Goal: Task Accomplishment & Management: Use online tool/utility

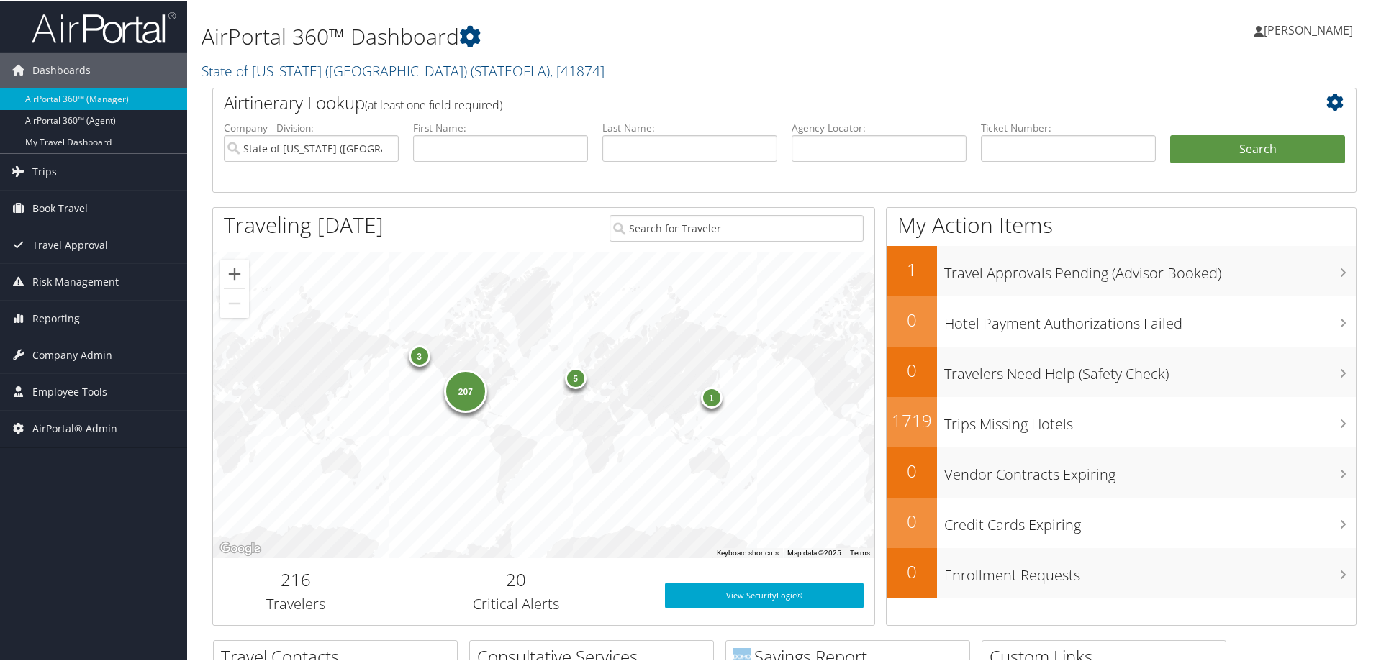
click at [65, 320] on span "Reporting" at bounding box center [55, 317] width 47 height 36
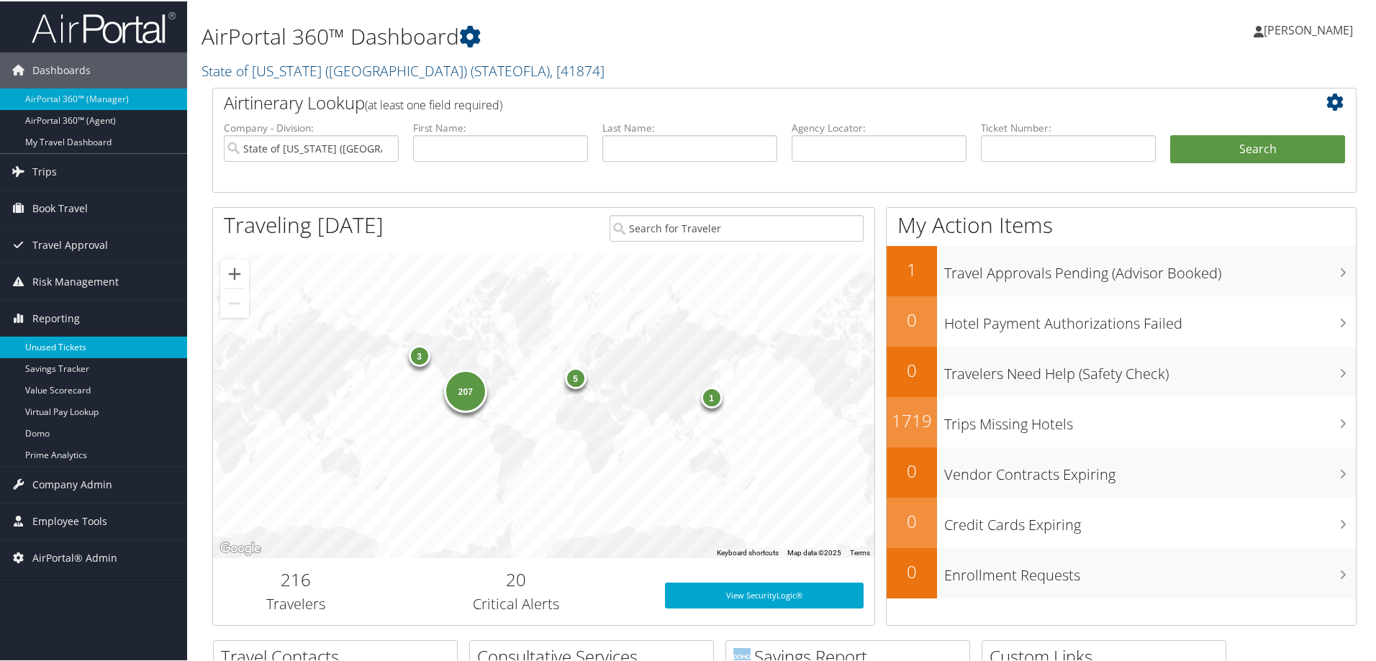
click at [70, 341] on link "Unused Tickets" at bounding box center [93, 346] width 187 height 22
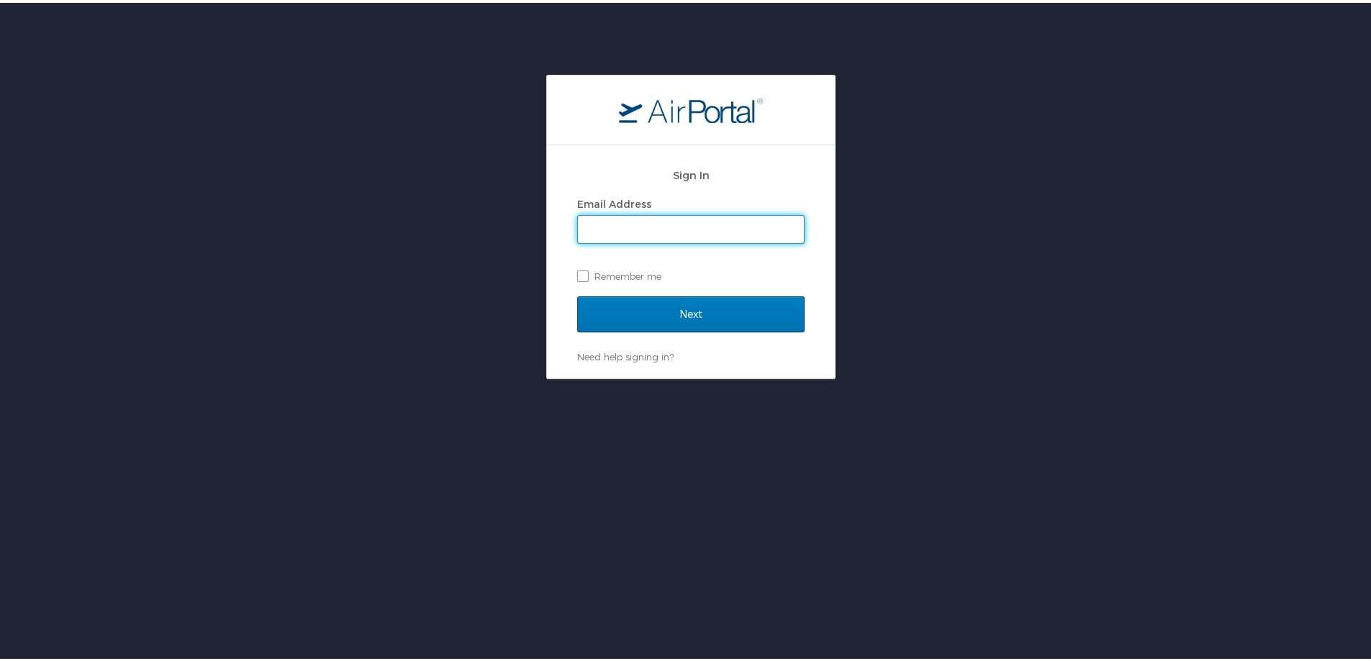
type input "trent.sawyer@cbtravel.com"
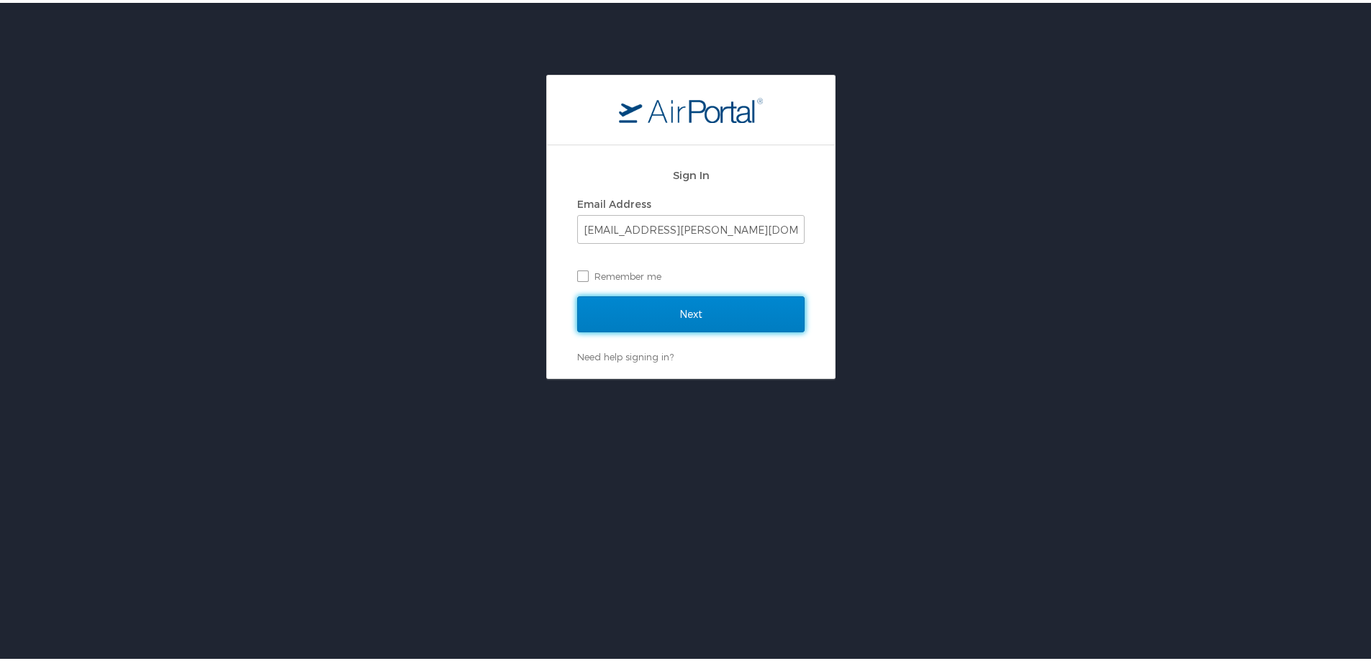
click at [687, 309] on input "Next" at bounding box center [690, 312] width 227 height 36
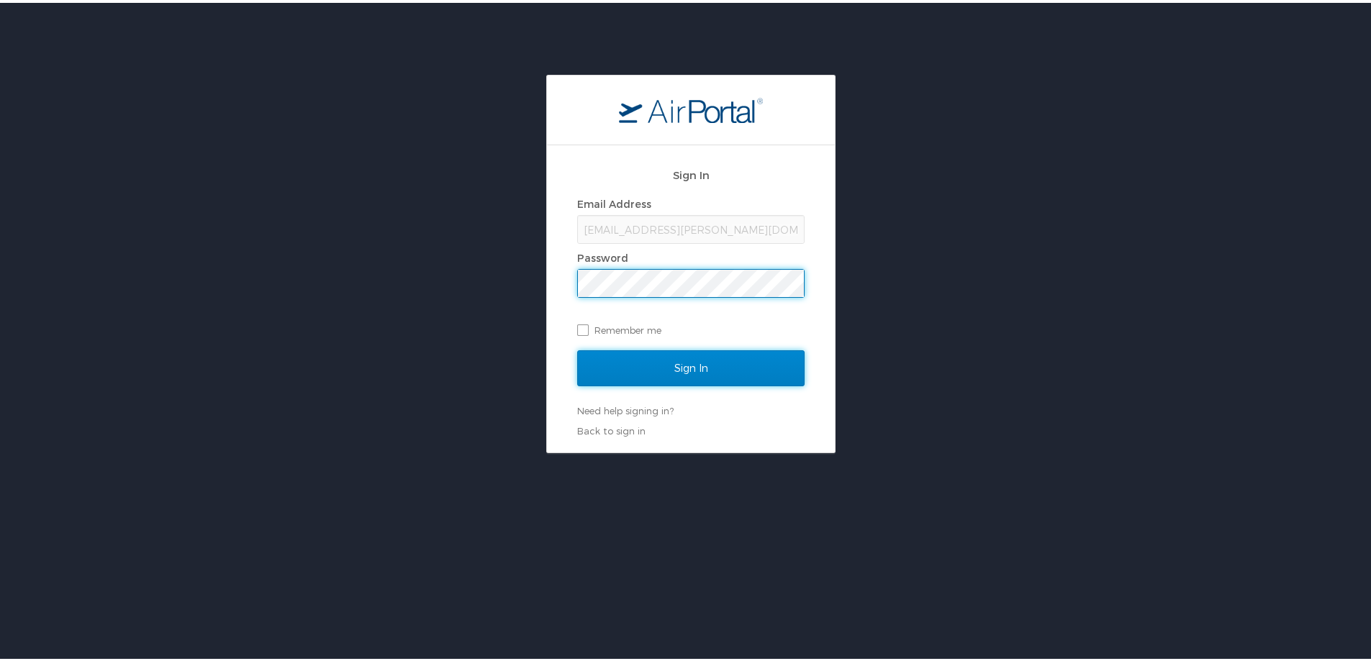
click at [694, 366] on input "Sign In" at bounding box center [690, 365] width 227 height 36
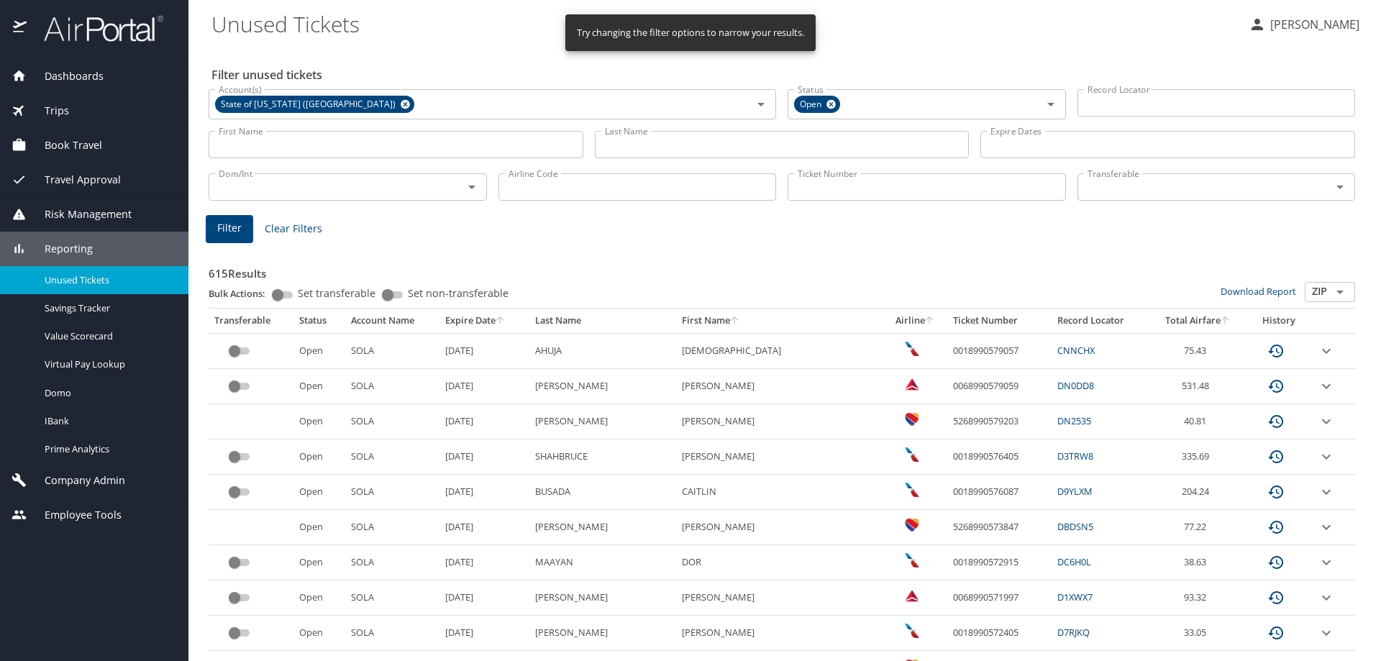
click at [899, 188] on input "Ticket Number" at bounding box center [927, 186] width 278 height 27
paste input "0167231051375"
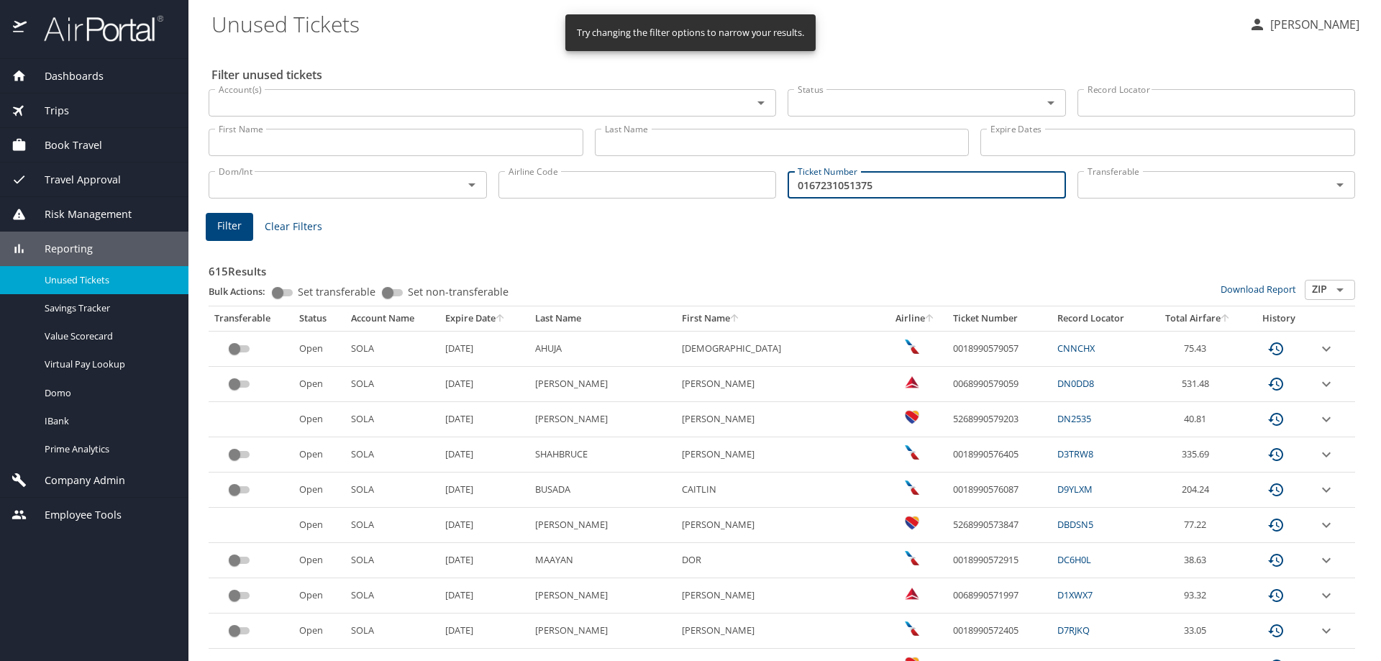
type input "0167231051375"
click at [235, 227] on span "Filter" at bounding box center [229, 226] width 24 height 18
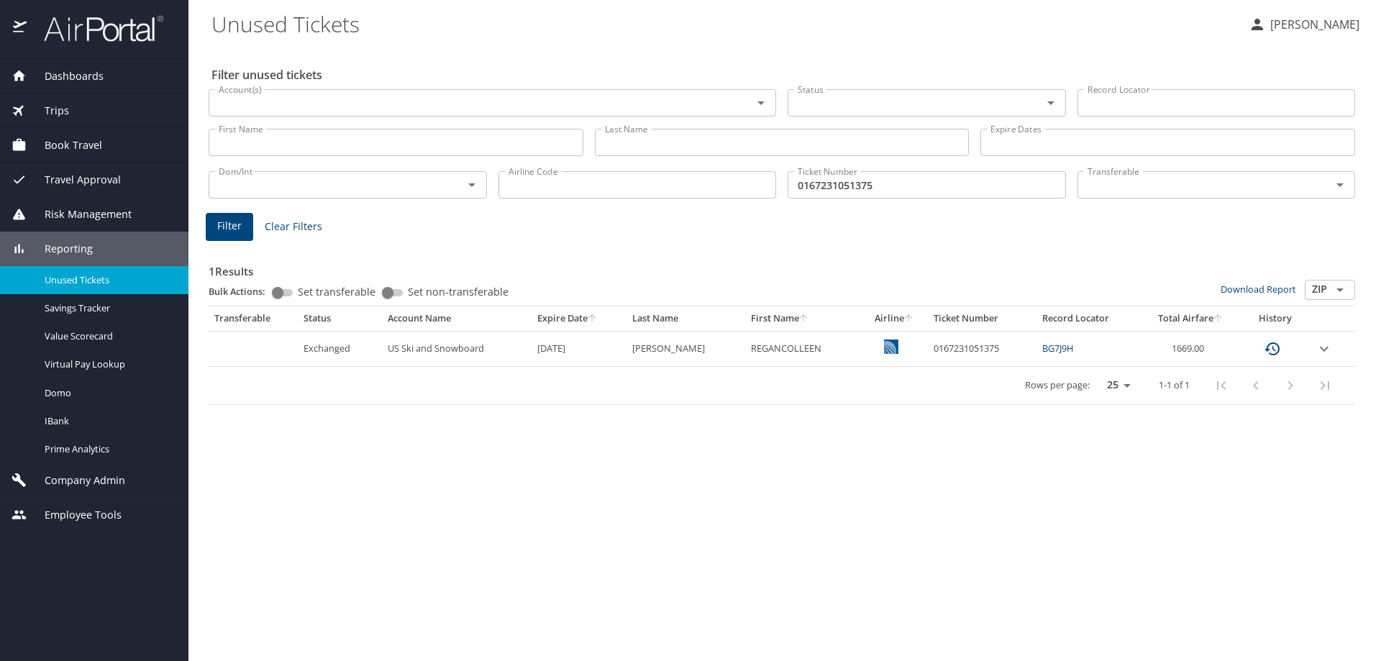
click at [1320, 347] on icon "expand row" at bounding box center [1324, 348] width 9 height 5
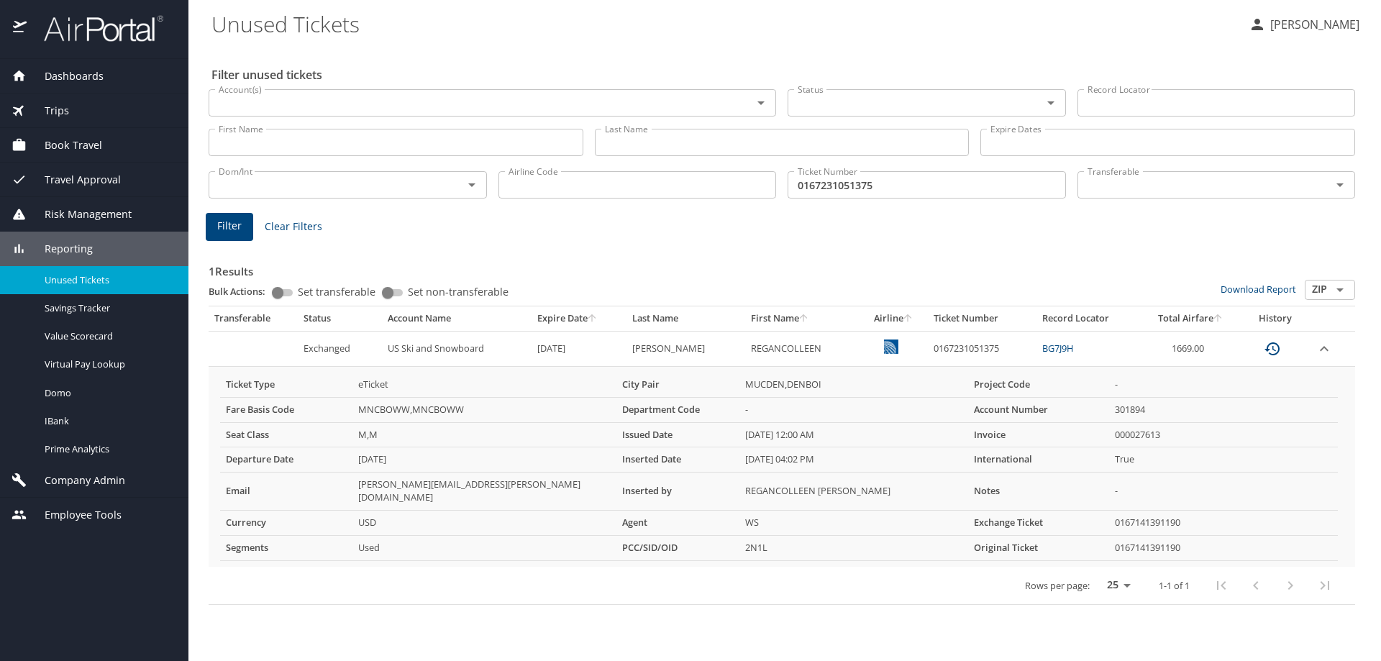
click at [1054, 347] on link "BG7J9H" at bounding box center [1057, 348] width 31 height 13
drag, startPoint x: 1091, startPoint y: 352, endPoint x: 1040, endPoint y: 357, distance: 52.0
click at [1037, 357] on td "BG7J9H" at bounding box center [1089, 348] width 104 height 35
copy link "BG7J9H"
drag, startPoint x: 350, startPoint y: 607, endPoint x: 319, endPoint y: 127, distance: 480.9
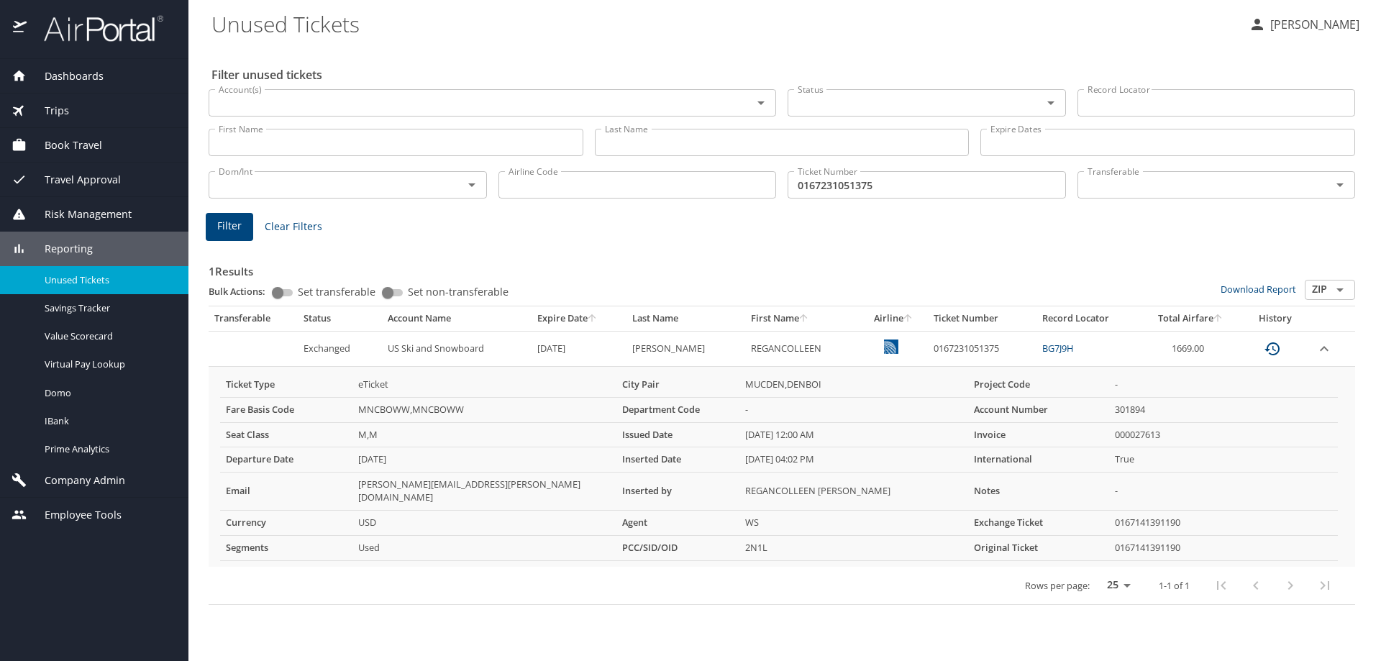
click at [352, 594] on div "Filter unused tickets Account(s) Account(s) Status Status Record Locator Record…" at bounding box center [785, 353] width 1147 height 615
click at [124, 598] on div "Dashboards AirPortal 360™ Manager AirPortal 360™ Agent My Travel Dashboard Trip…" at bounding box center [94, 360] width 188 height 602
click at [88, 76] on span "Dashboards" at bounding box center [65, 76] width 77 height 16
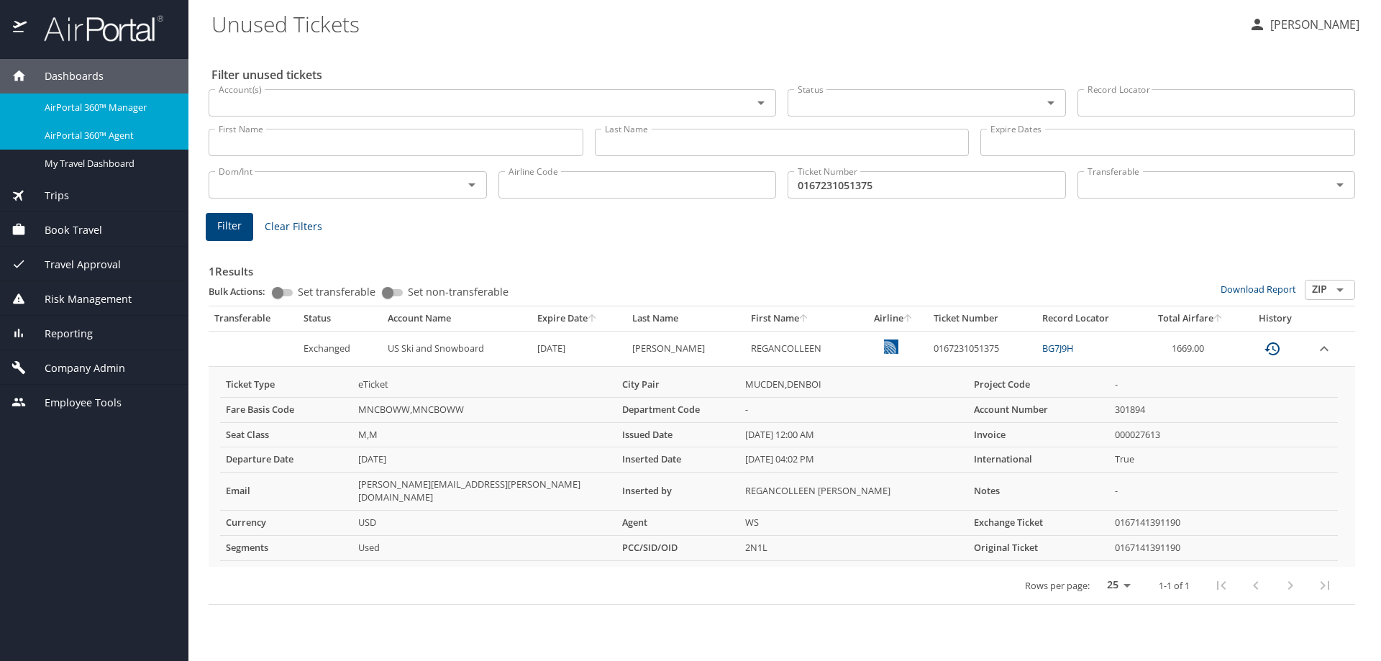
click at [78, 132] on span "AirPortal 360™ Agent" at bounding box center [108, 136] width 127 height 14
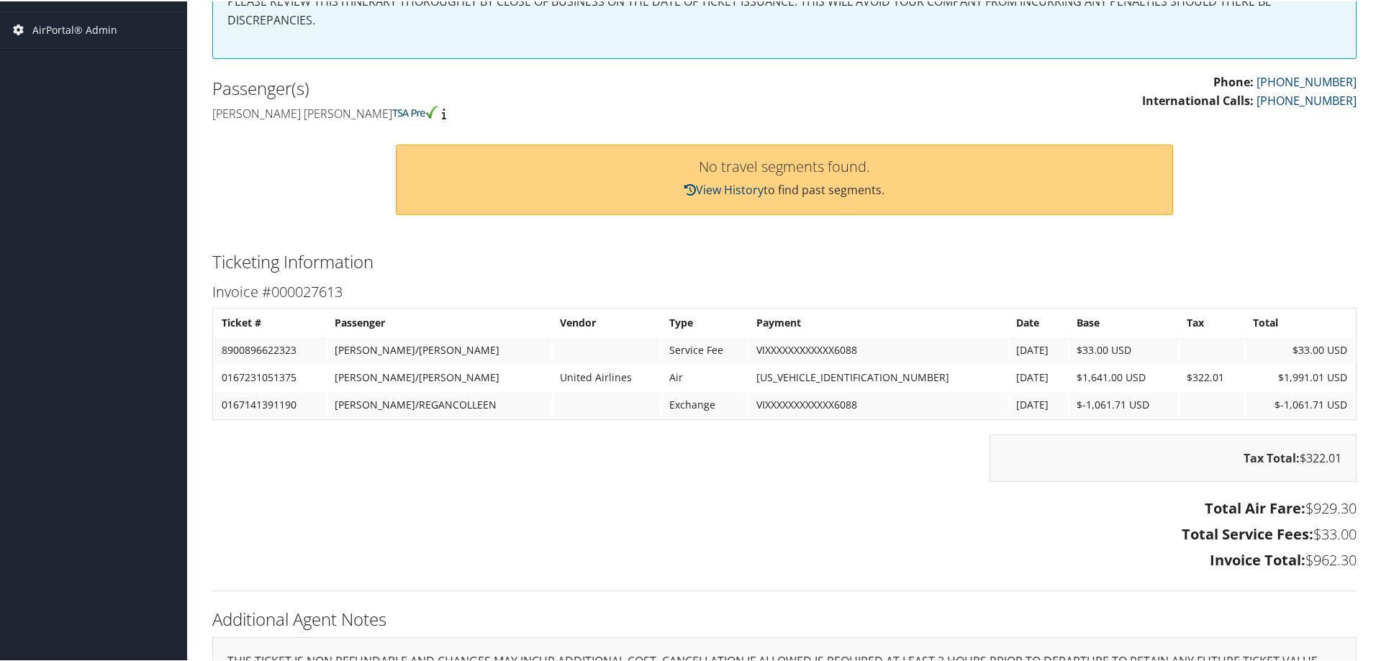
scroll to position [432, 0]
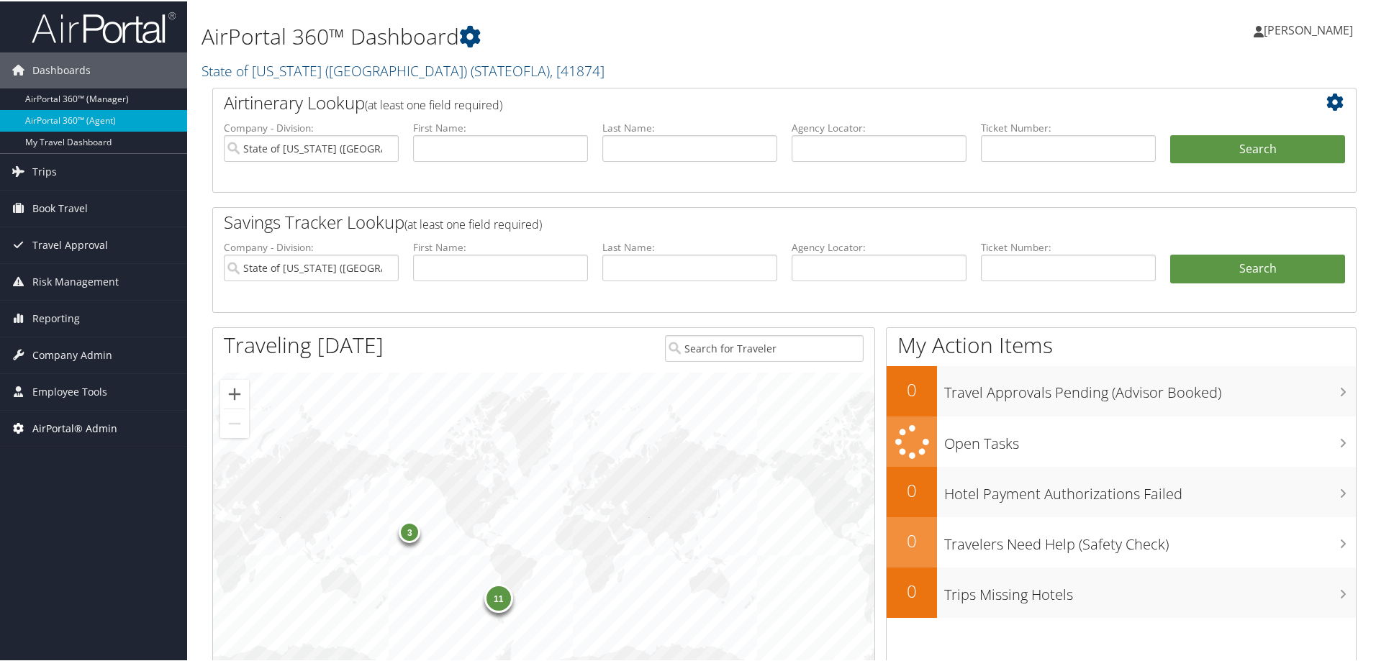
click at [83, 422] on span "AirPortal® Admin" at bounding box center [74, 427] width 85 height 36
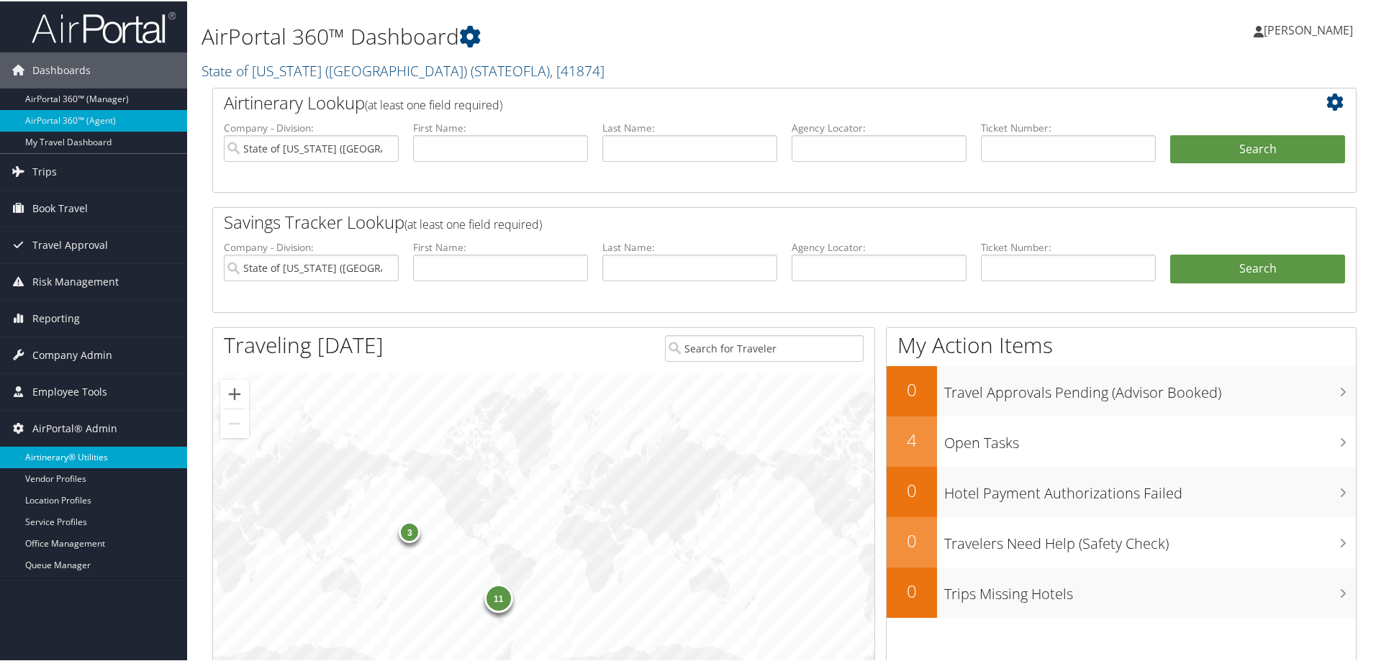
click at [84, 446] on link "Airtinerary® Utilities" at bounding box center [93, 456] width 187 height 22
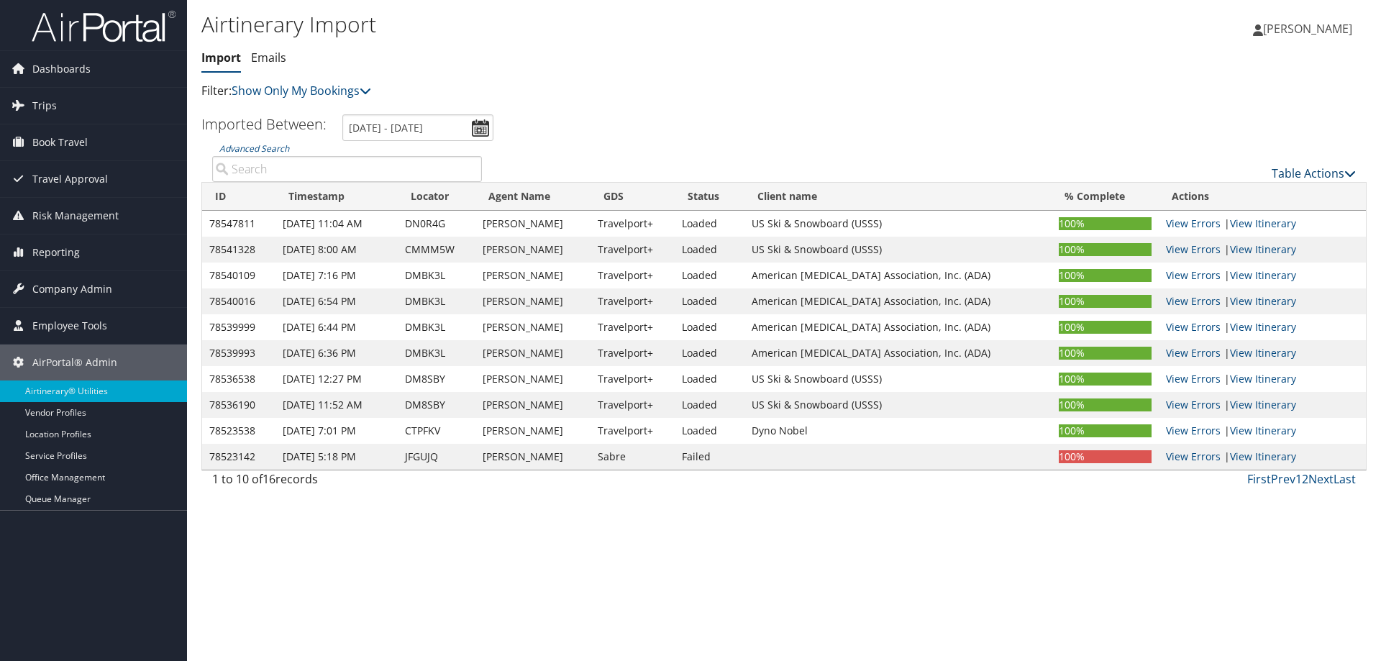
click at [1282, 172] on link "Table Actions" at bounding box center [1314, 173] width 84 height 16
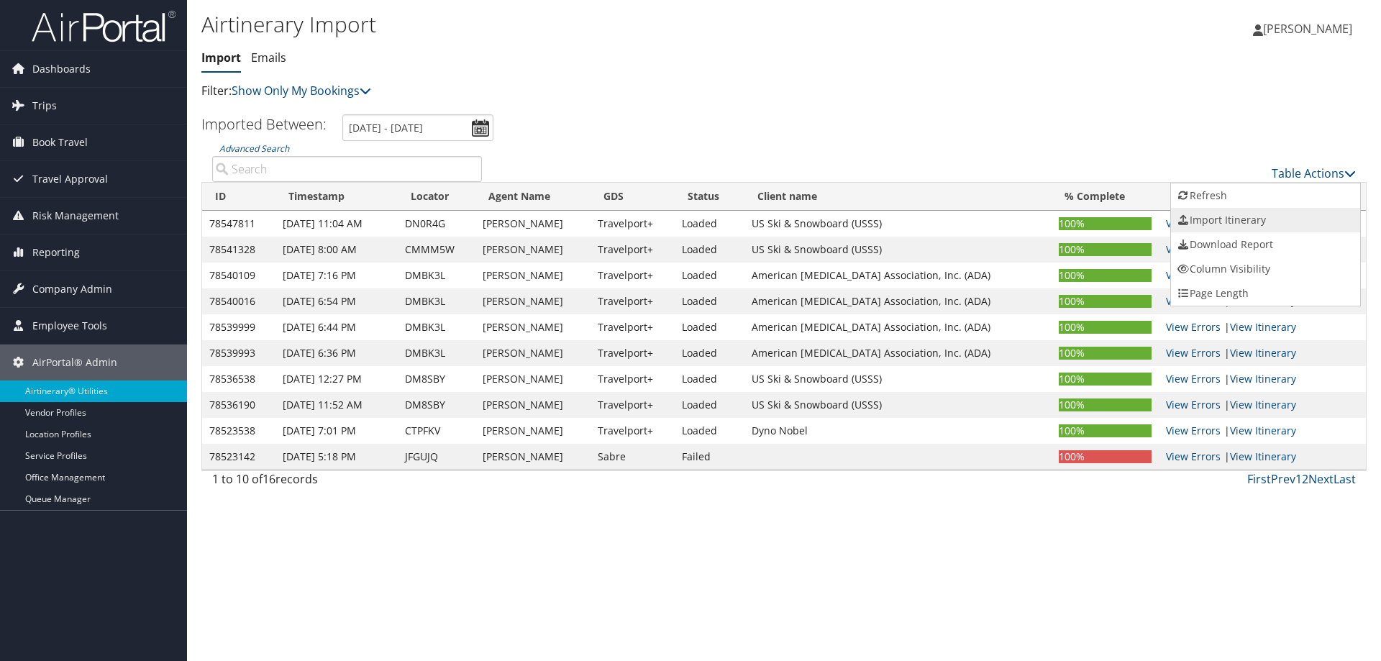
click at [1222, 214] on link "Import Itinerary" at bounding box center [1265, 220] width 189 height 24
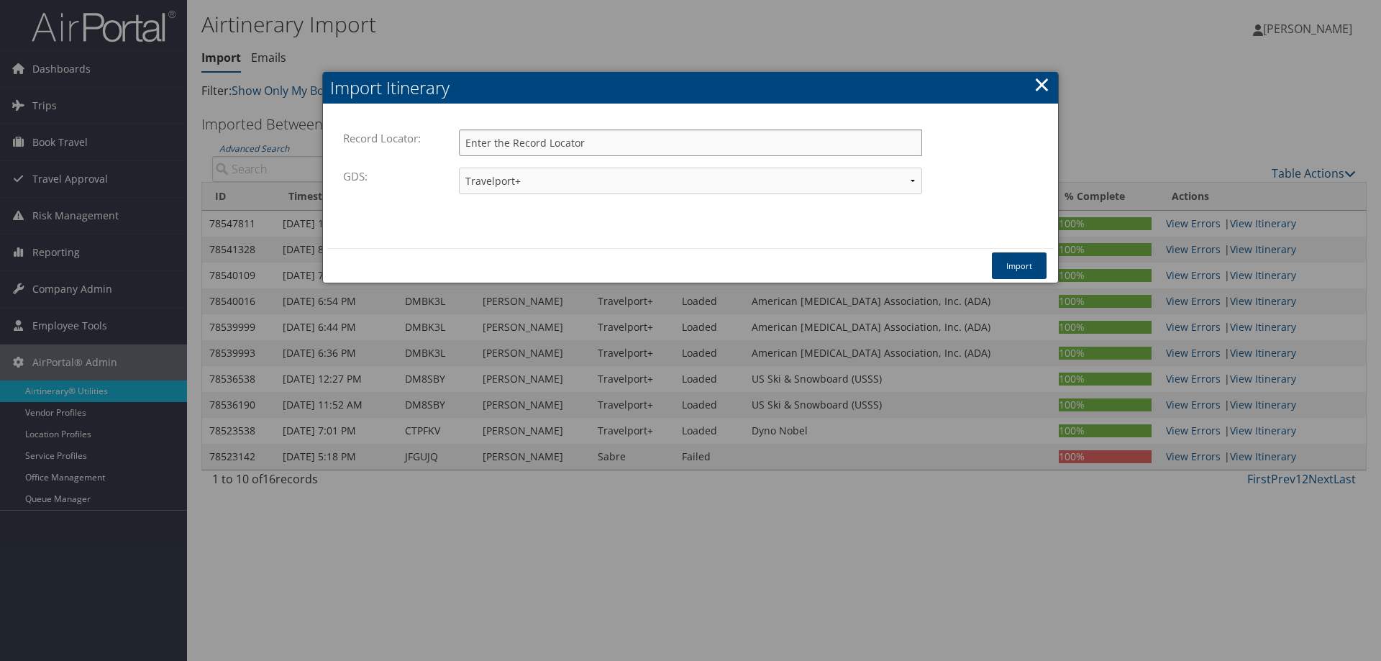
paste input "DN35KN"
type input "DN35KN"
click at [1020, 263] on button "Import" at bounding box center [1019, 266] width 55 height 27
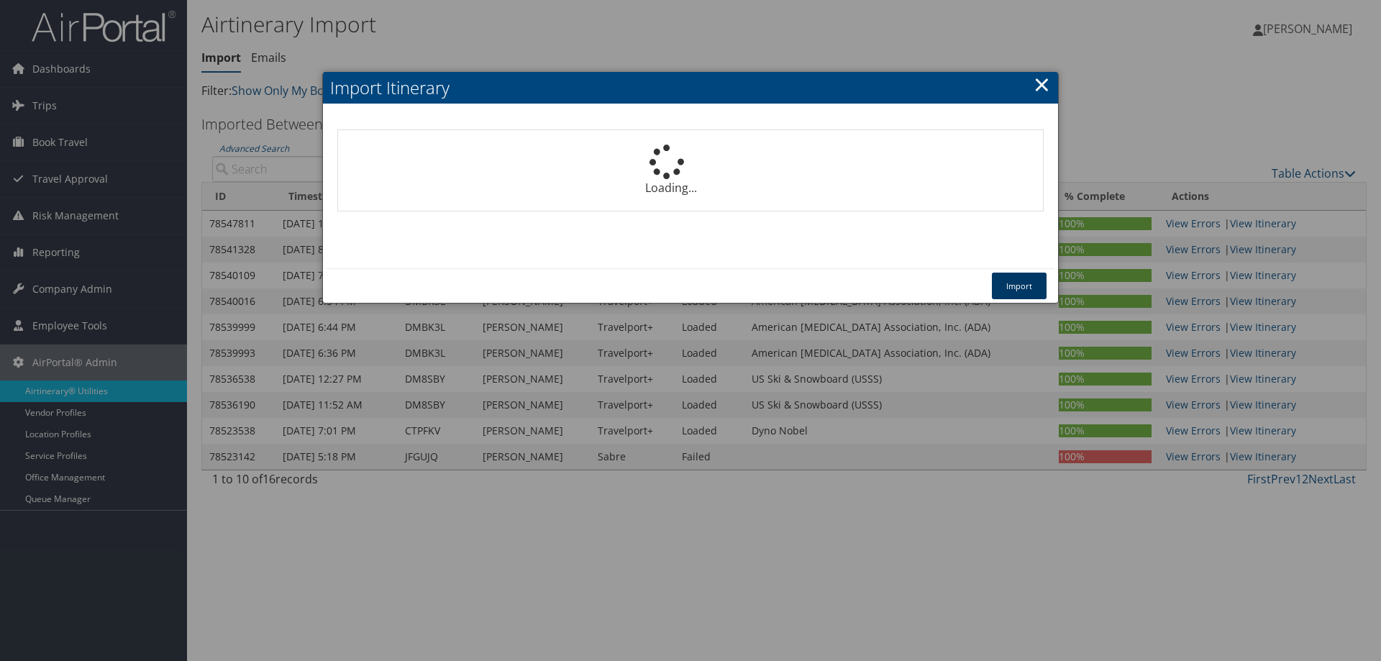
select select "1P"
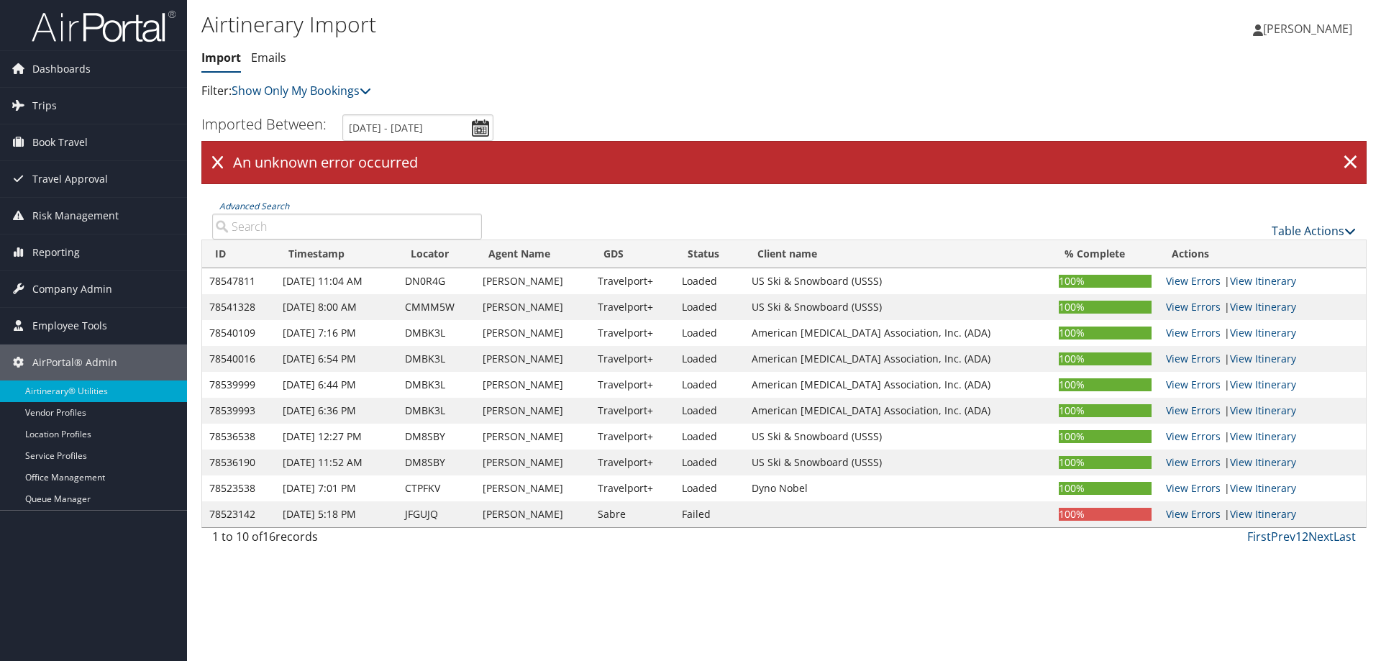
click at [1290, 232] on link "Table Actions" at bounding box center [1314, 231] width 84 height 16
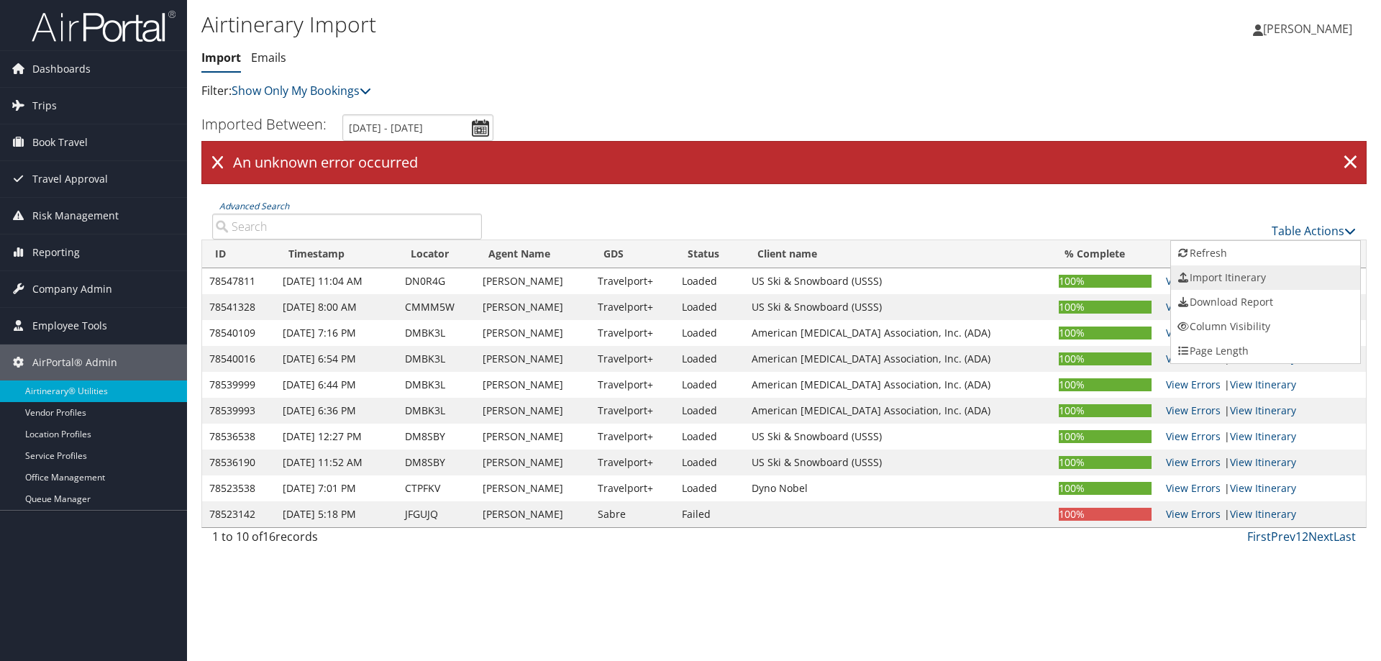
click at [1209, 278] on link "Import Itinerary" at bounding box center [1265, 277] width 189 height 24
select select "1P"
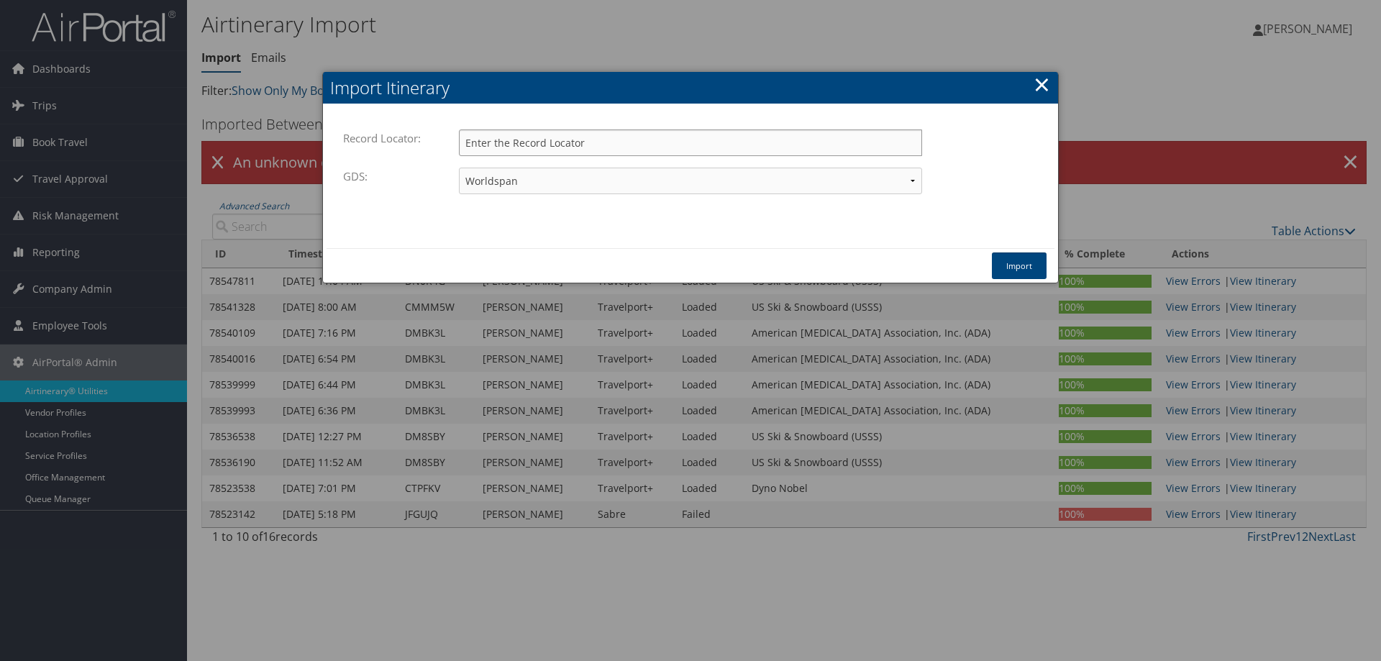
paste input "DN35KN"
type input "DN35KN"
click at [609, 181] on select "Travelport+ Worldspan Apollo Sabre Amadeus" at bounding box center [690, 181] width 463 height 27
select select "1G"
click at [459, 168] on select "Travelport+ Worldspan Apollo Sabre Amadeus" at bounding box center [690, 181] width 463 height 27
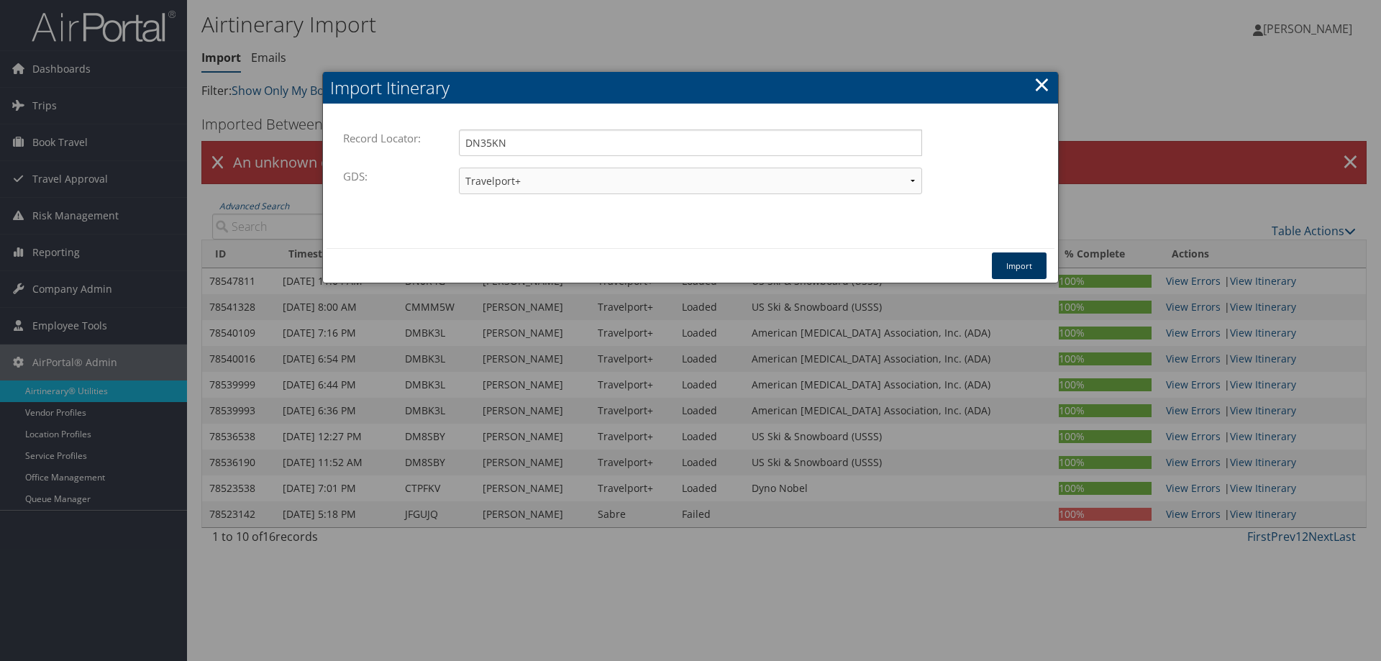
click at [1027, 265] on button "Import" at bounding box center [1019, 266] width 55 height 27
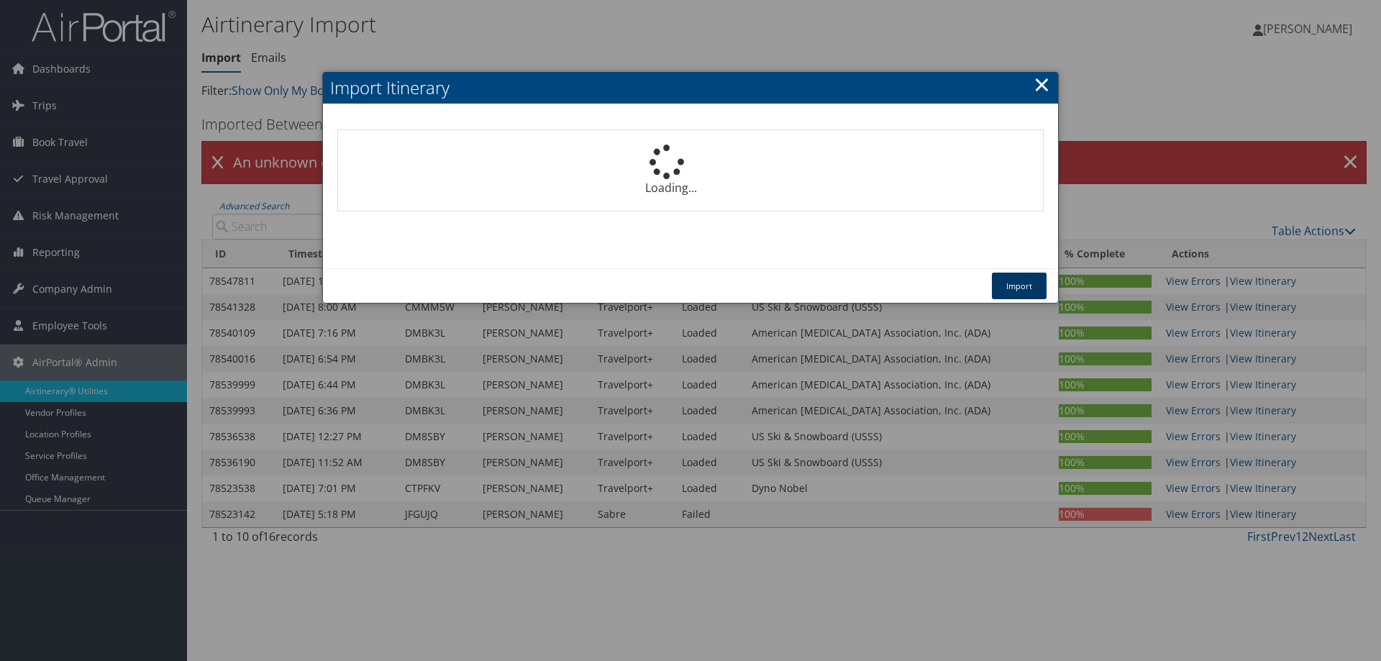
select select "1P"
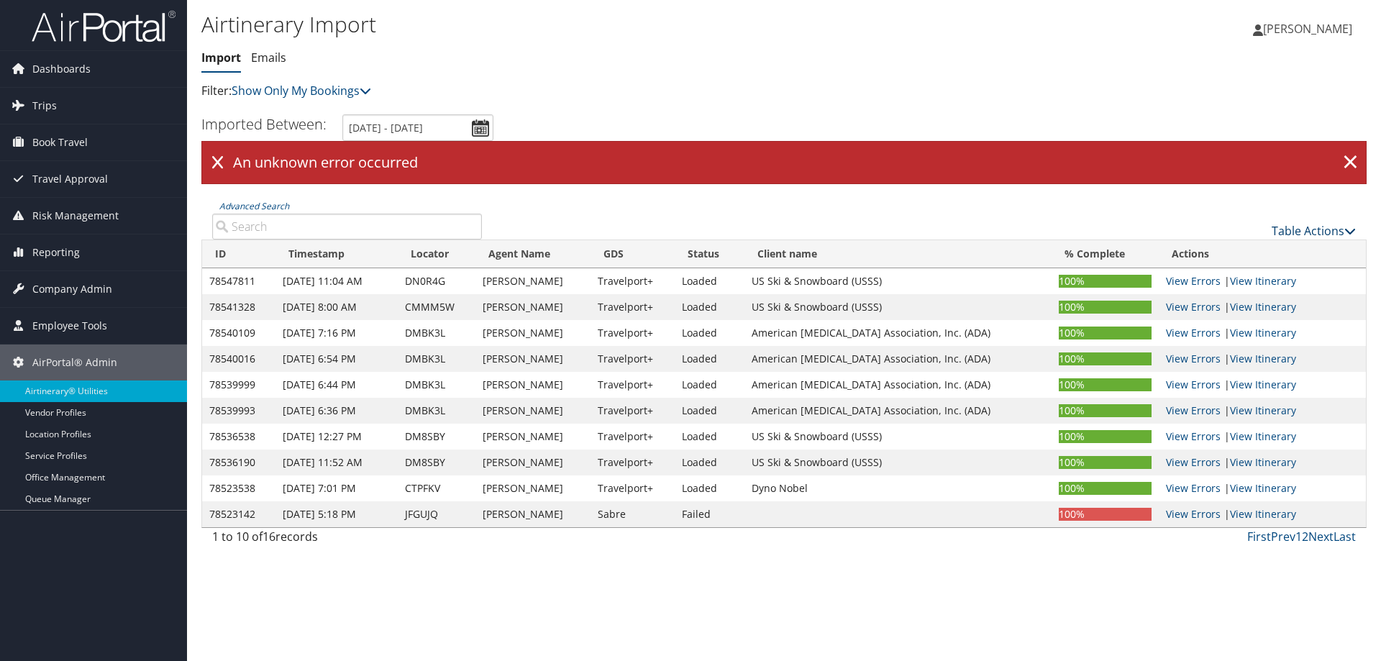
click at [1325, 229] on link "Table Actions" at bounding box center [1314, 231] width 84 height 16
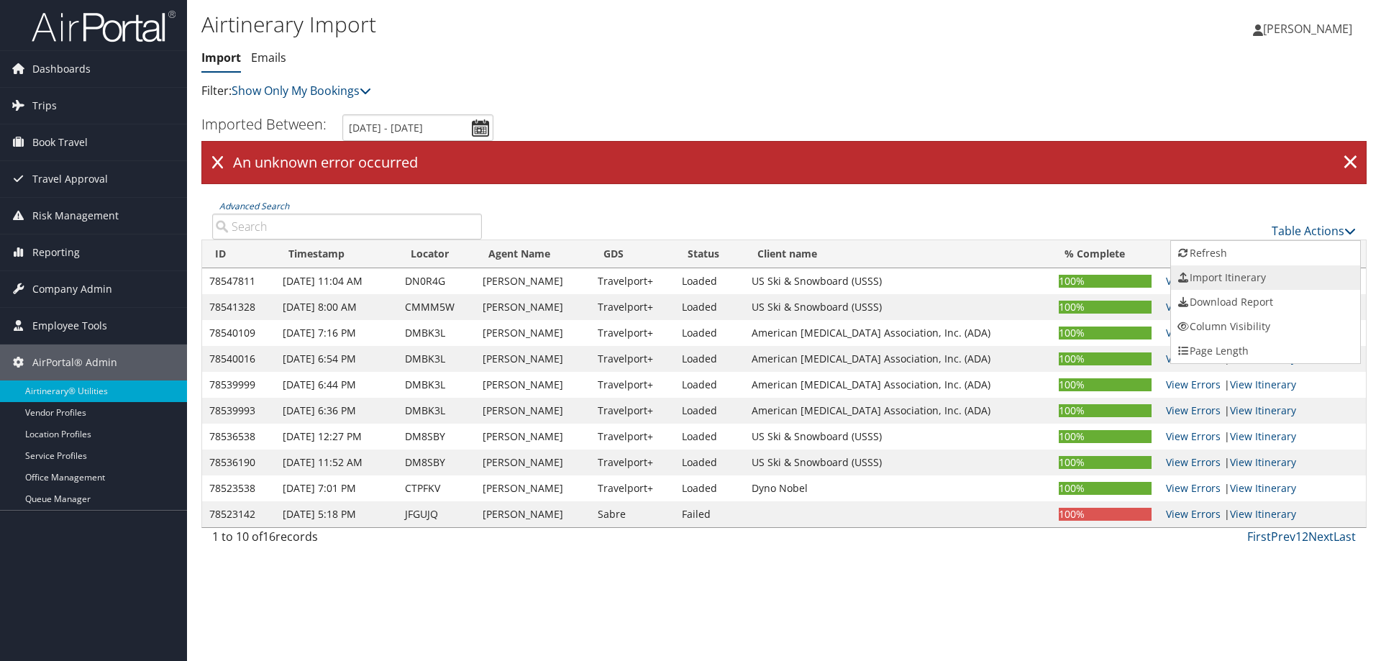
click at [1271, 278] on link "Import Itinerary" at bounding box center [1265, 277] width 189 height 24
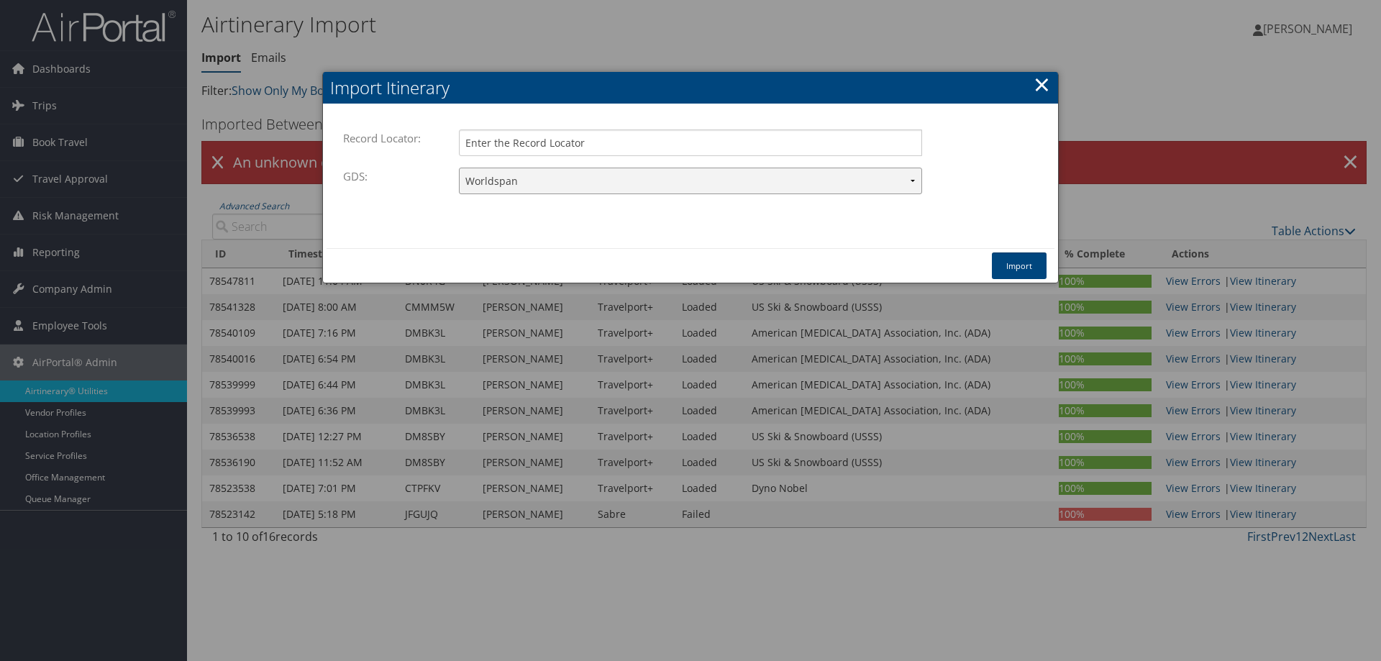
click at [719, 184] on select "Travelport+ Worldspan Apollo Sabre Amadeus" at bounding box center [690, 181] width 463 height 27
select select "1G"
click at [459, 168] on select "Travelport+ Worldspan Apollo Sabre Amadeus" at bounding box center [690, 181] width 463 height 27
paste input "DN35KN"
type input "DN35KN"
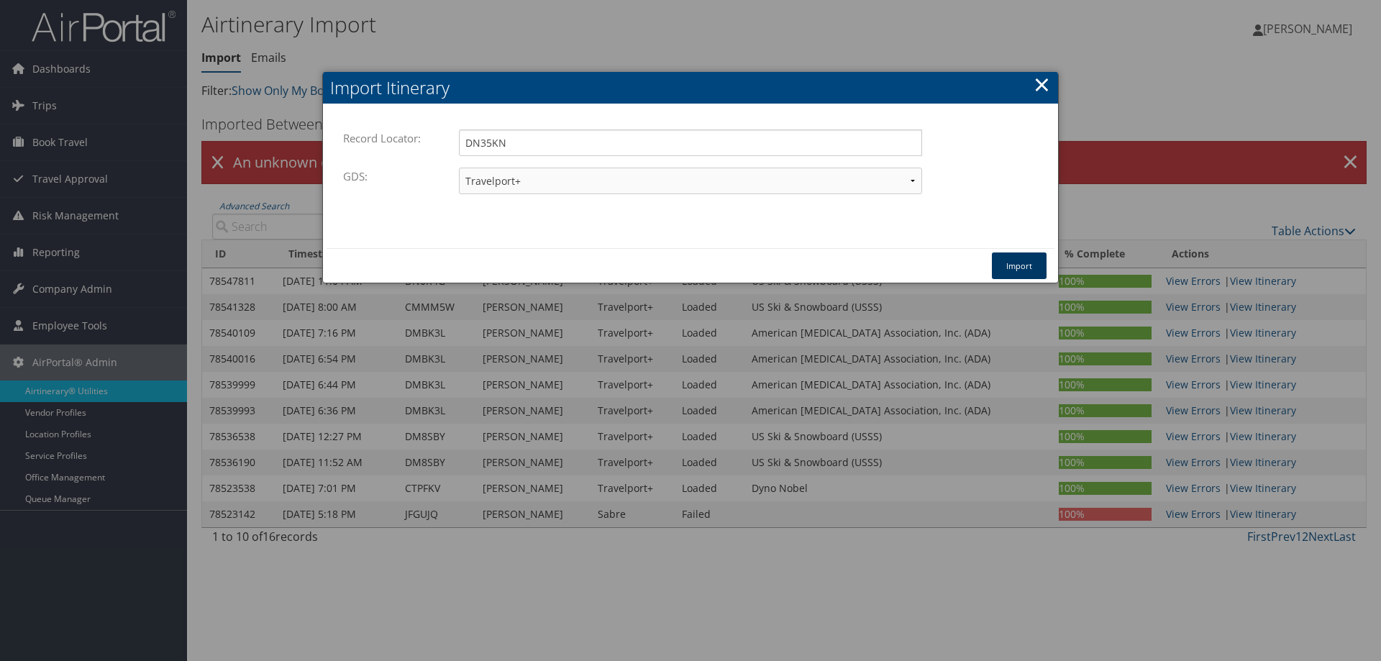
click at [1012, 269] on button "Import" at bounding box center [1019, 266] width 55 height 27
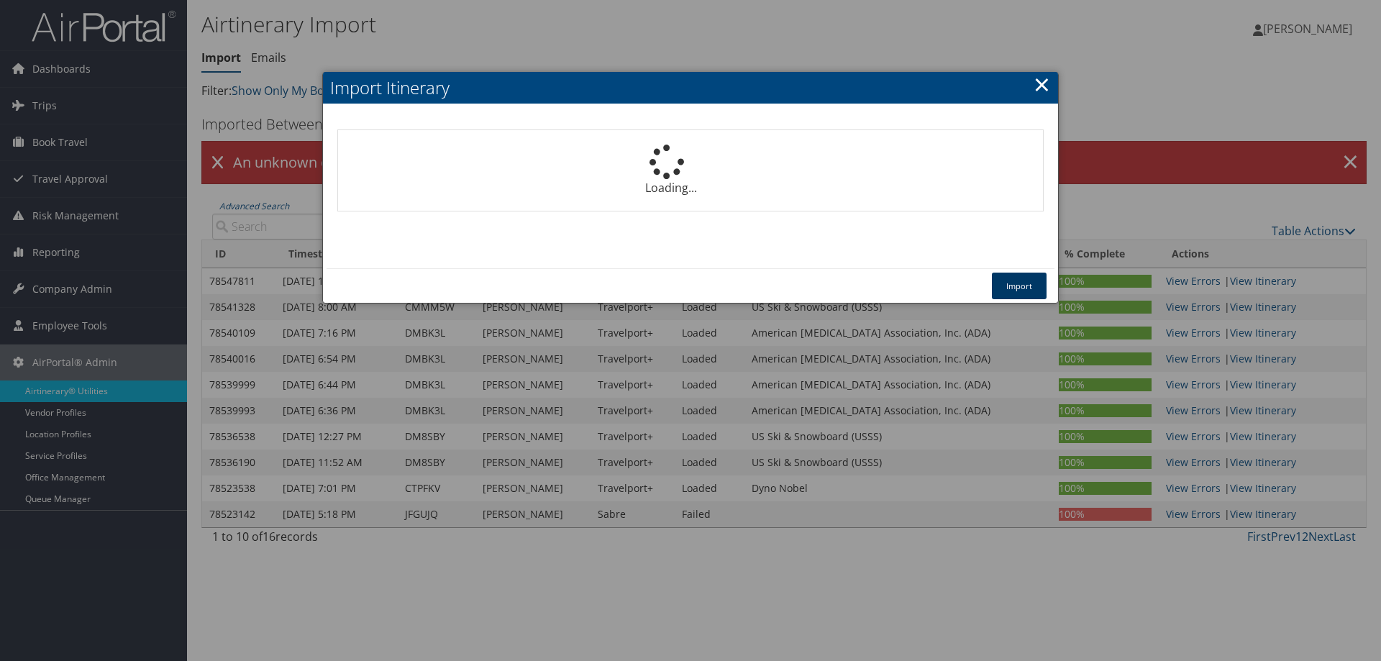
select select "1P"
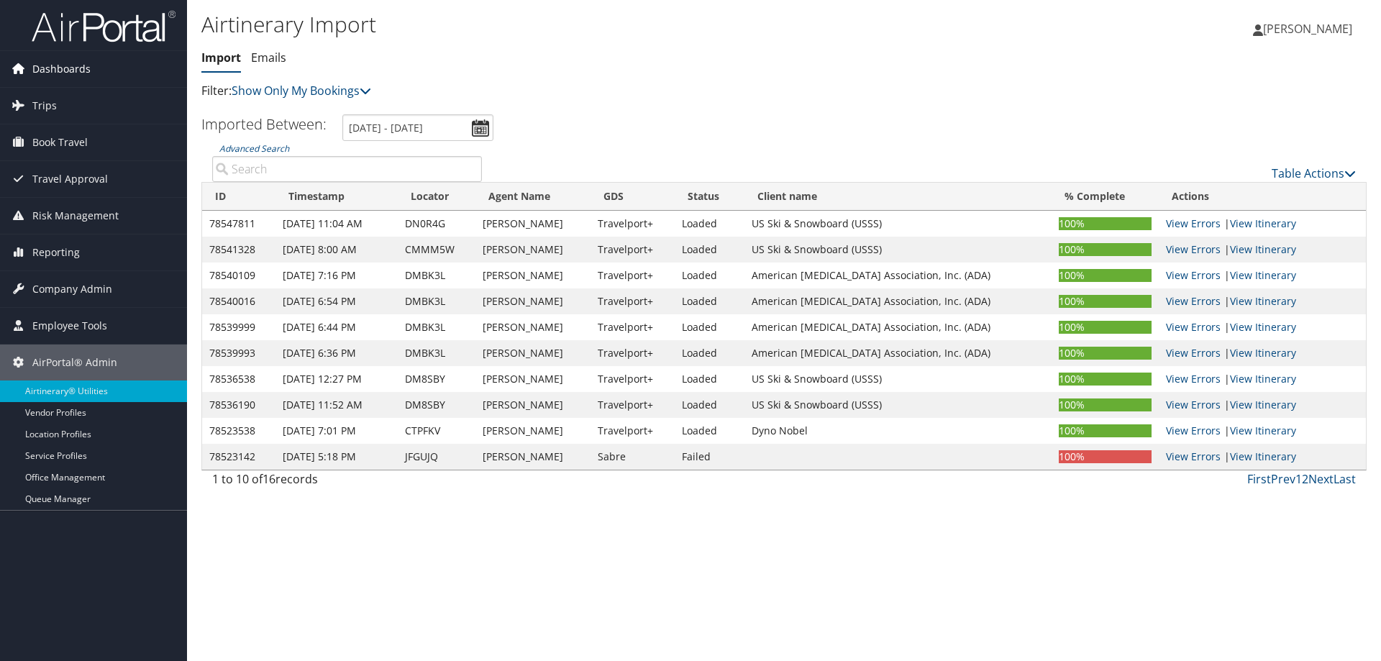
click at [82, 69] on span "Dashboards" at bounding box center [61, 69] width 58 height 36
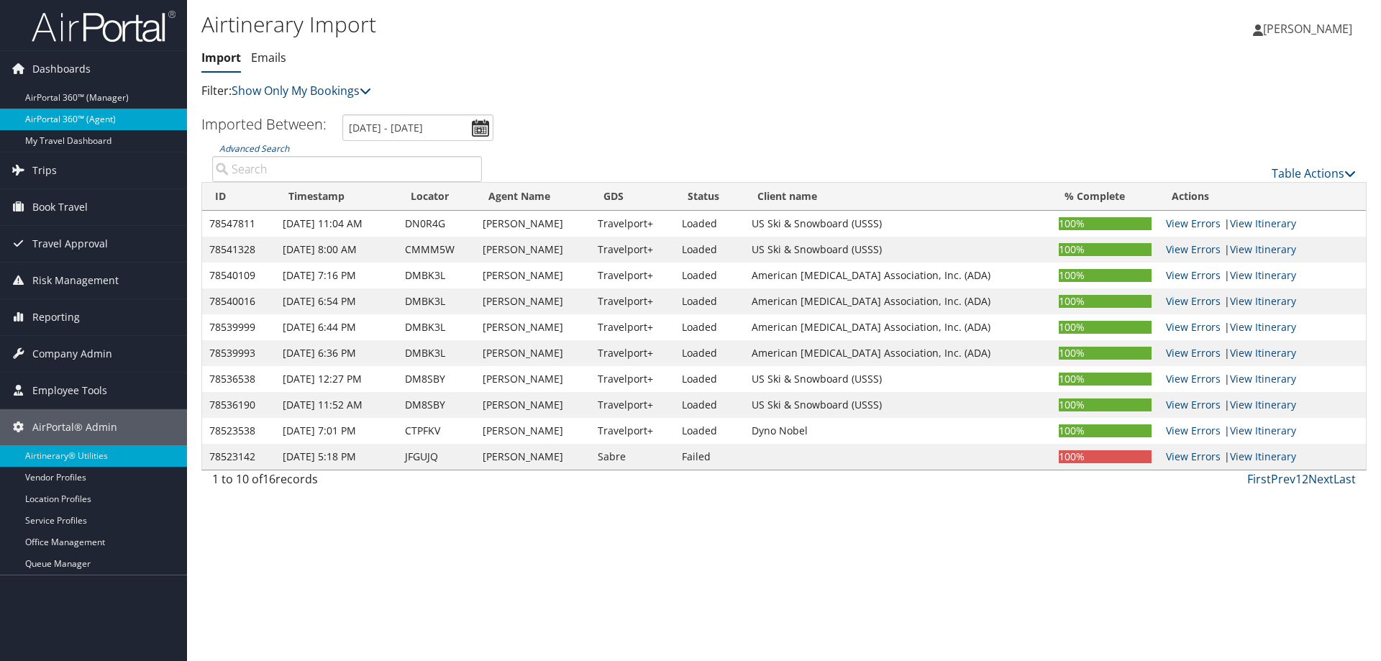
click at [94, 129] on link "AirPortal 360™ (Agent)" at bounding box center [93, 120] width 187 height 22
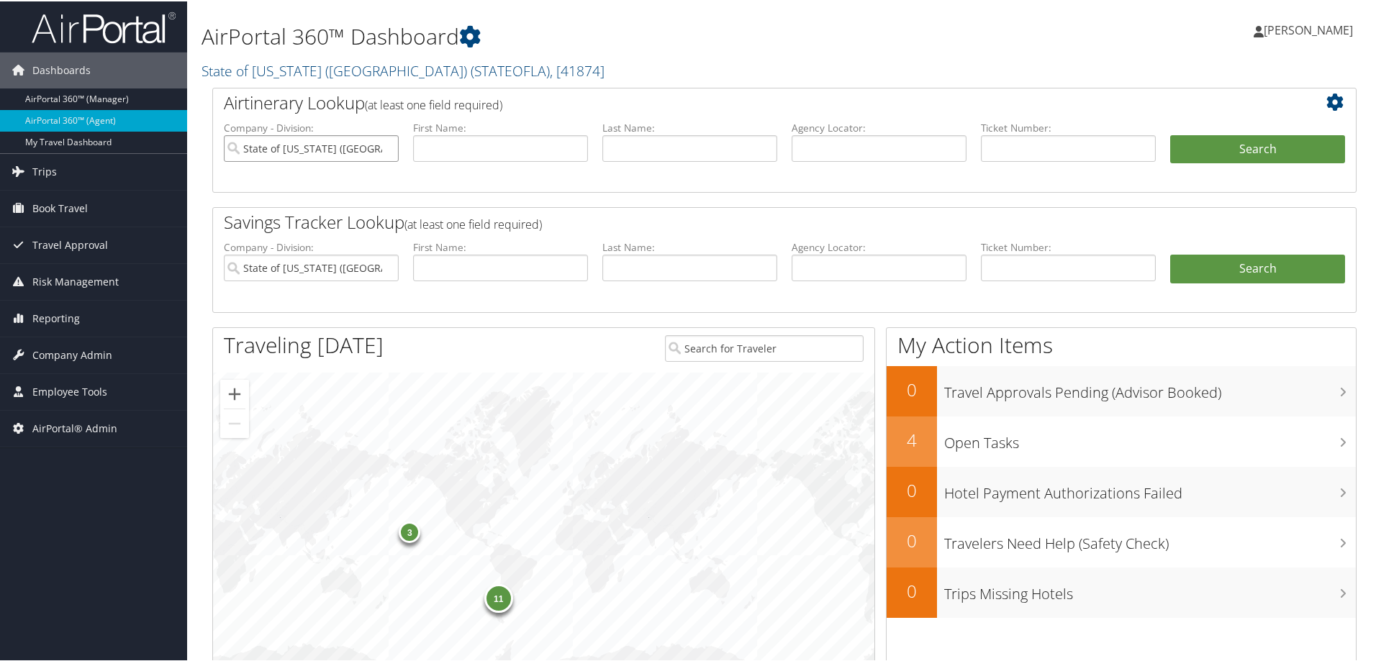
click at [384, 145] on input "State of Louisiana (SOLA)" at bounding box center [311, 147] width 175 height 27
click at [474, 148] on input "text" at bounding box center [500, 147] width 175 height 27
paste input "MCKENZIE/ERICA/R"
click at [471, 149] on input "MCKENZIE/ERICA/R" at bounding box center [500, 147] width 175 height 27
click at [477, 153] on input "ERICA/R" at bounding box center [500, 147] width 175 height 27
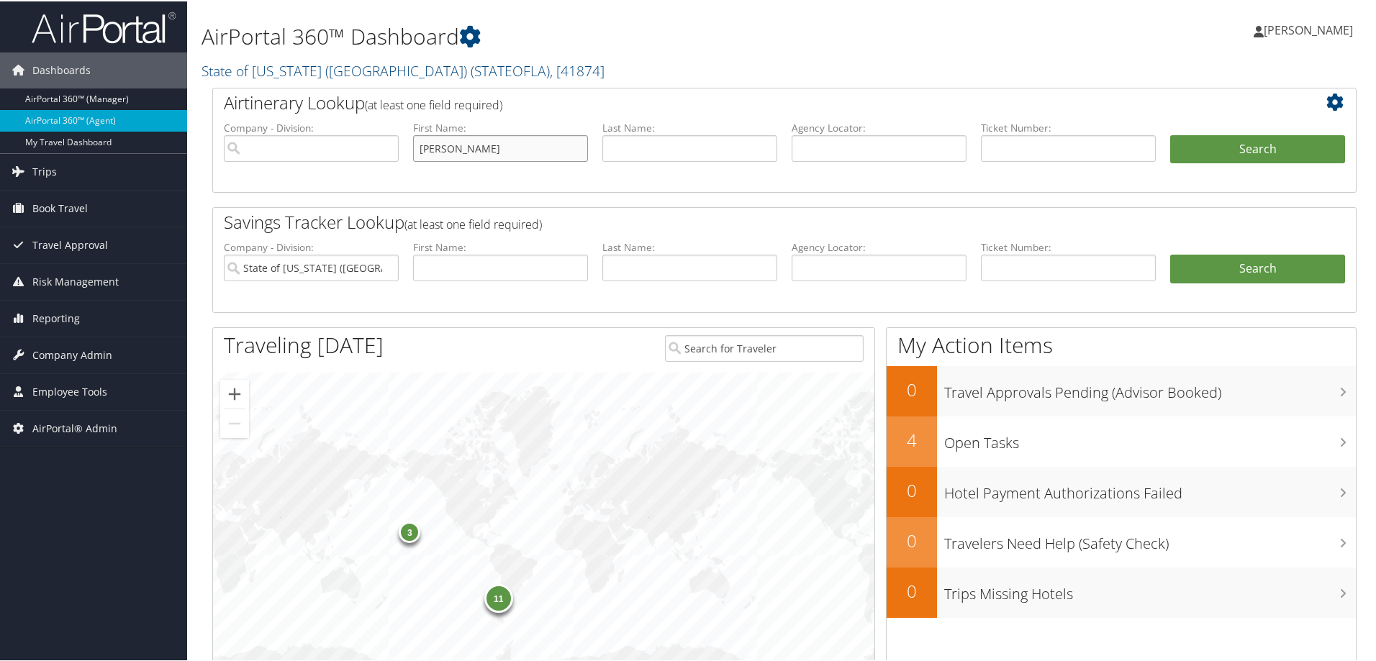
type input "ERICA"
click at [669, 145] on input "text" at bounding box center [689, 147] width 175 height 27
paste input "MCKENZIE/ERICA/R"
type input "[PERSON_NAME]"
click at [1237, 148] on button "Search" at bounding box center [1257, 148] width 175 height 29
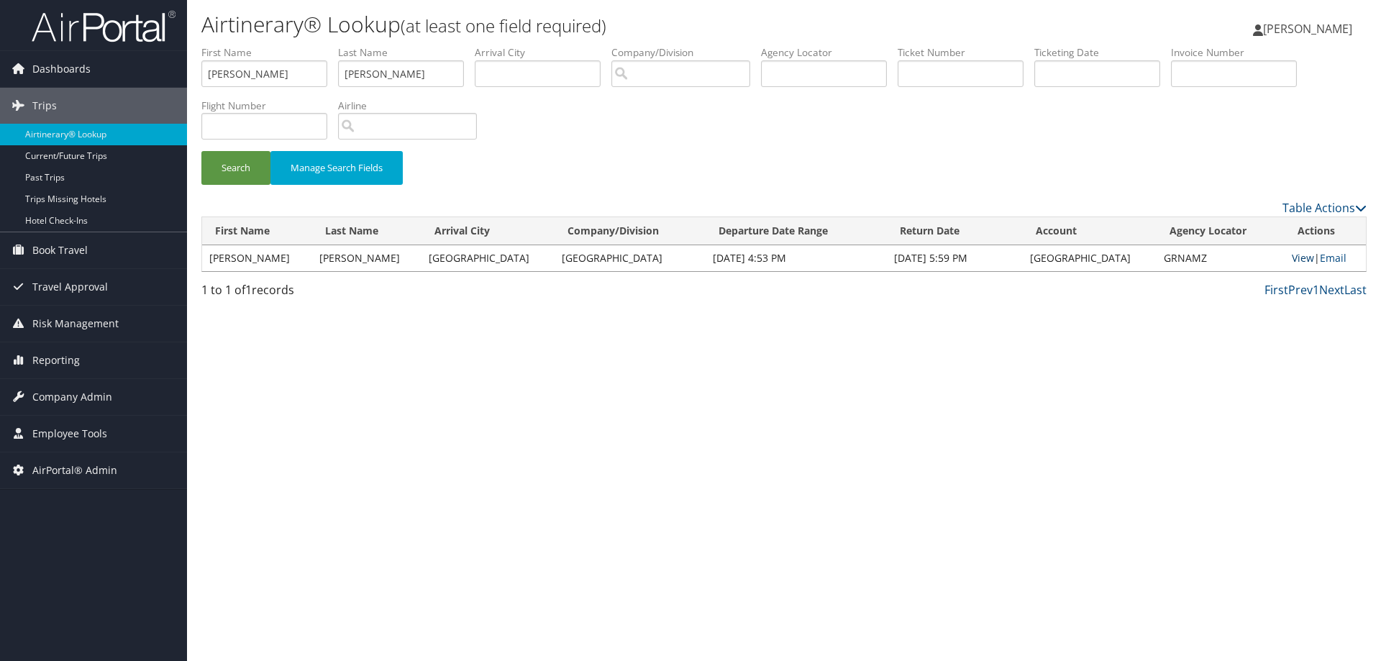
click at [1296, 259] on link "View" at bounding box center [1303, 258] width 22 height 14
click at [91, 464] on span "AirPortal® Admin" at bounding box center [74, 471] width 85 height 36
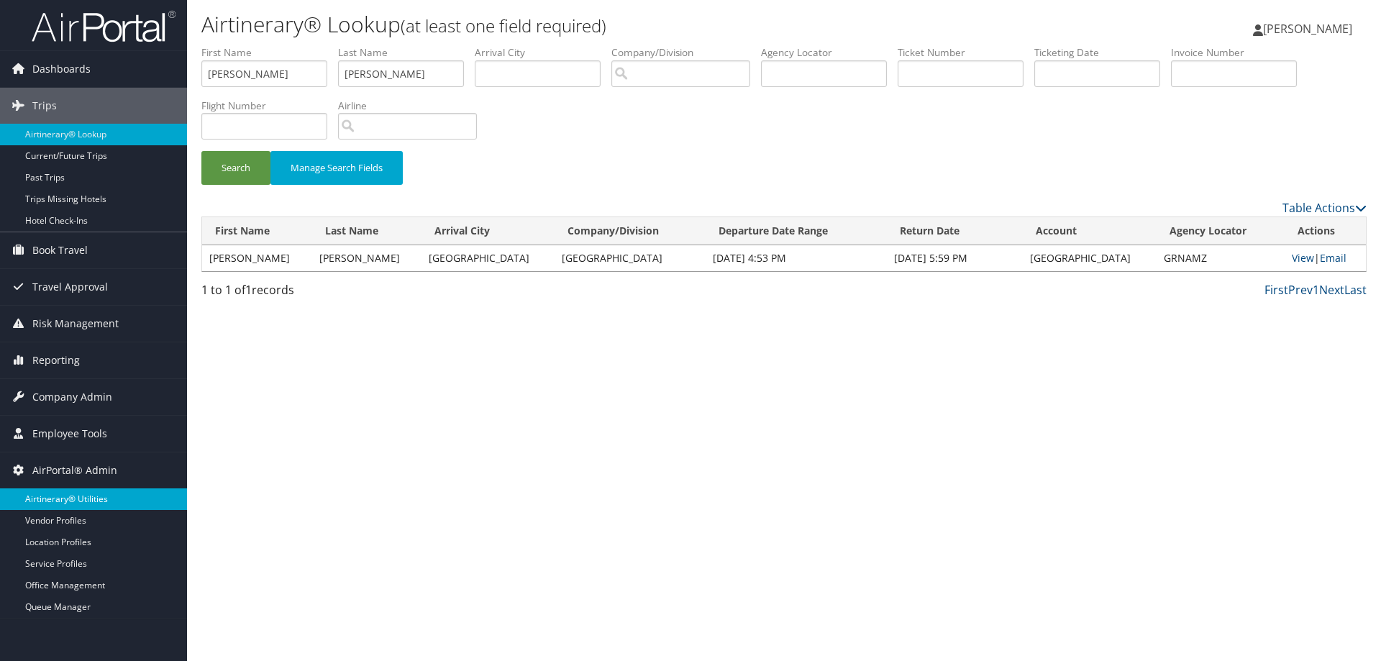
click at [76, 499] on link "Airtinerary® Utilities" at bounding box center [93, 499] width 187 height 22
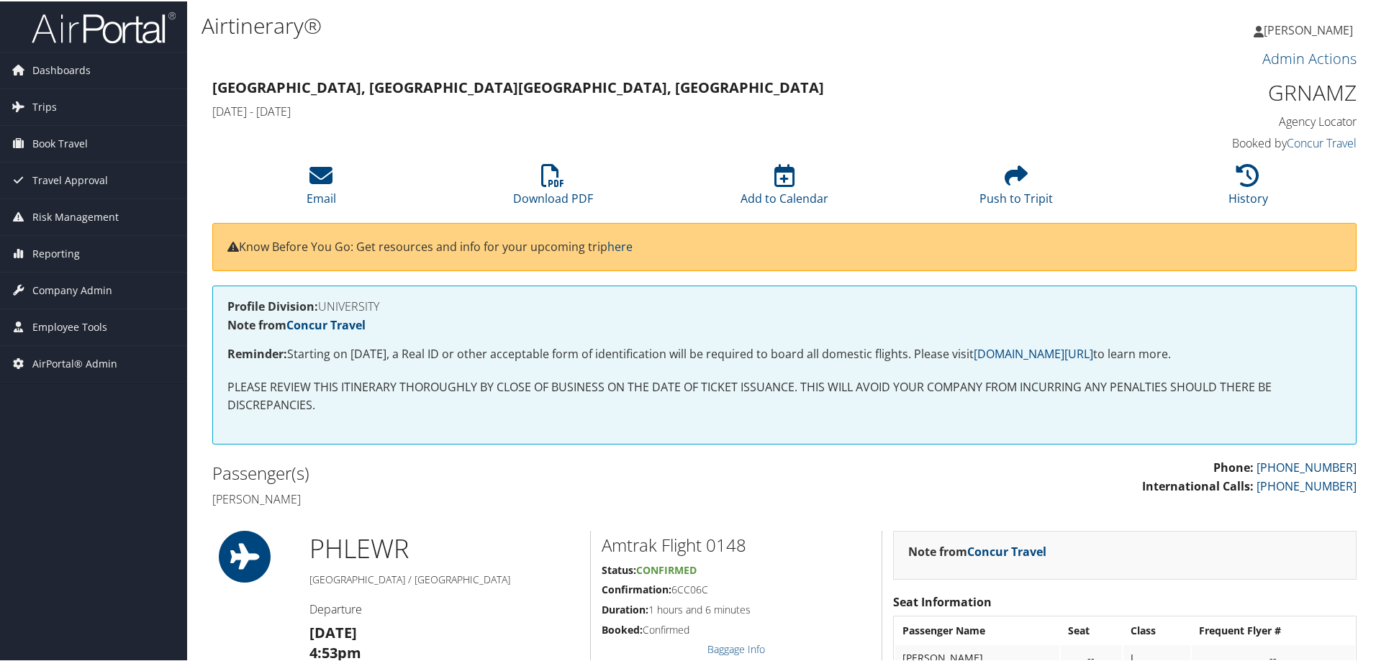
click at [1294, 91] on h1 "GRNAMZ" at bounding box center [1221, 91] width 270 height 30
copy h1 "GRNAMZ"
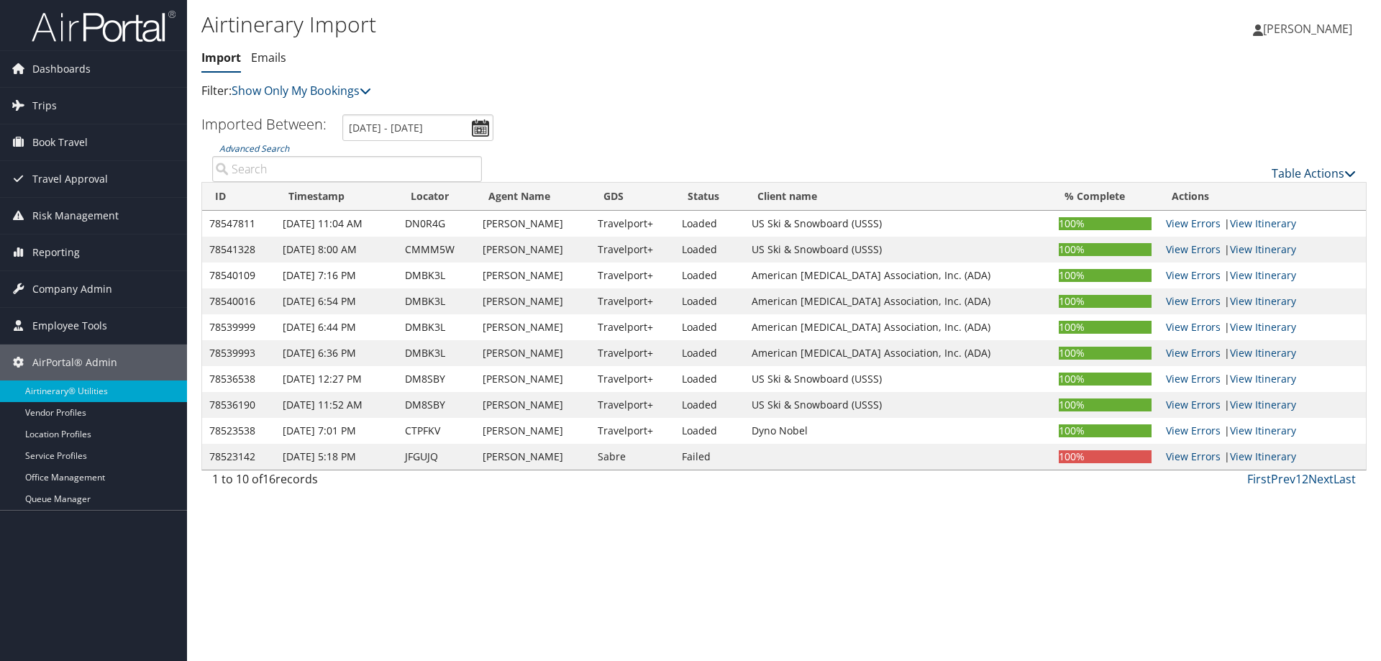
click at [1316, 168] on link "Table Actions" at bounding box center [1314, 173] width 84 height 16
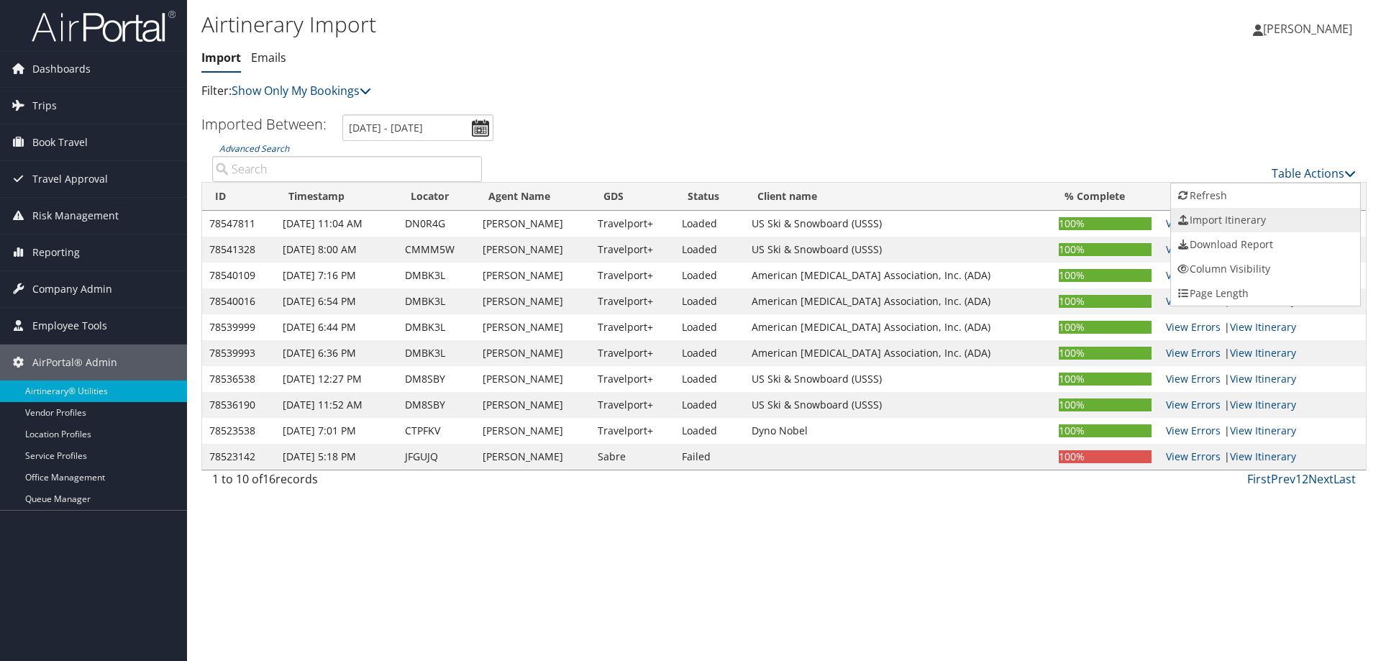
click at [1236, 217] on link "Import Itinerary" at bounding box center [1265, 220] width 189 height 24
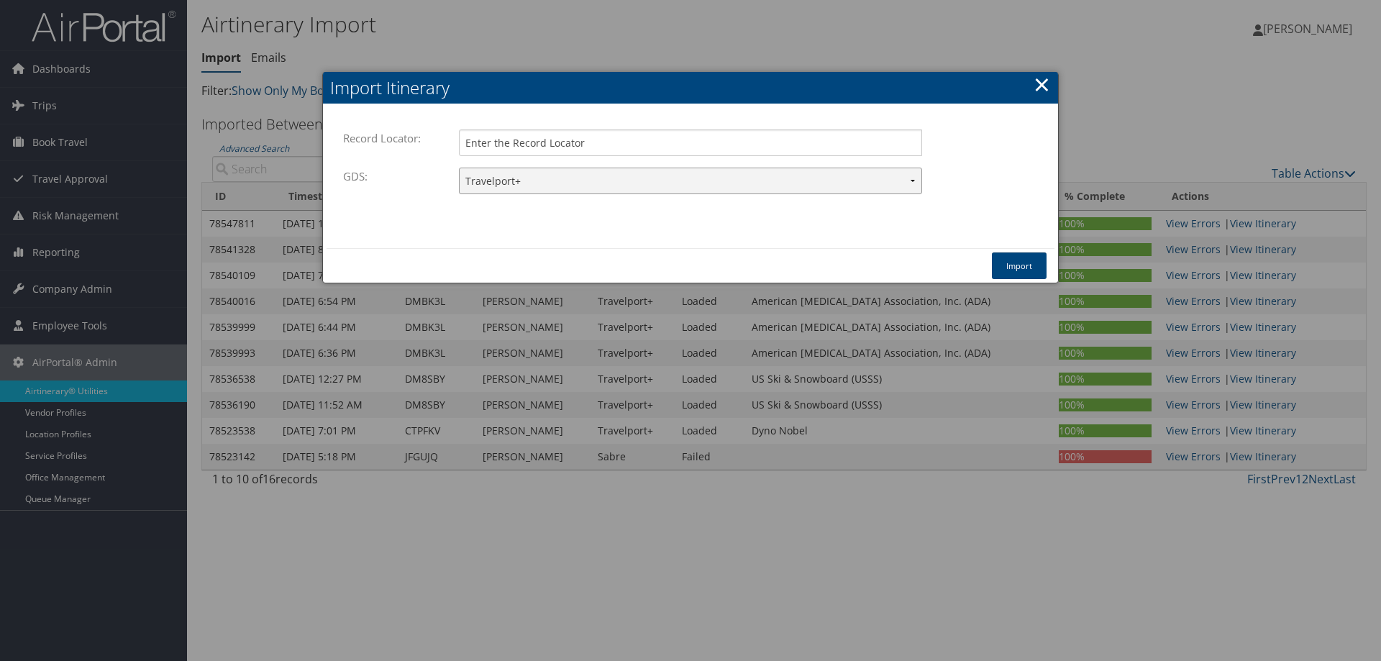
click at [632, 183] on select "Travelport+ Worldspan Apollo Sabre Amadeus" at bounding box center [690, 181] width 463 height 27
select select "1W"
click at [459, 168] on select "Travelport+ Worldspan Apollo Sabre Amadeus" at bounding box center [690, 181] width 463 height 27
paste input "GRNAMZ"
type input "GRNAMZ"
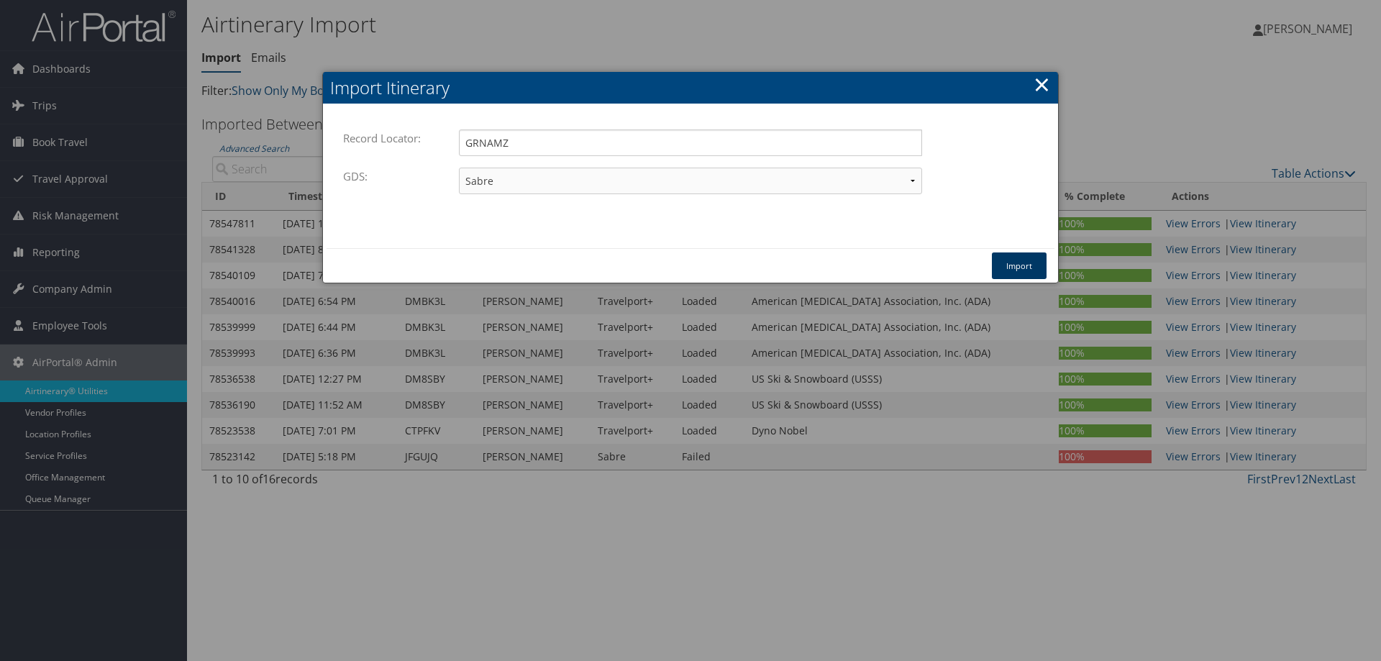
click at [1029, 267] on button "Import" at bounding box center [1019, 266] width 55 height 27
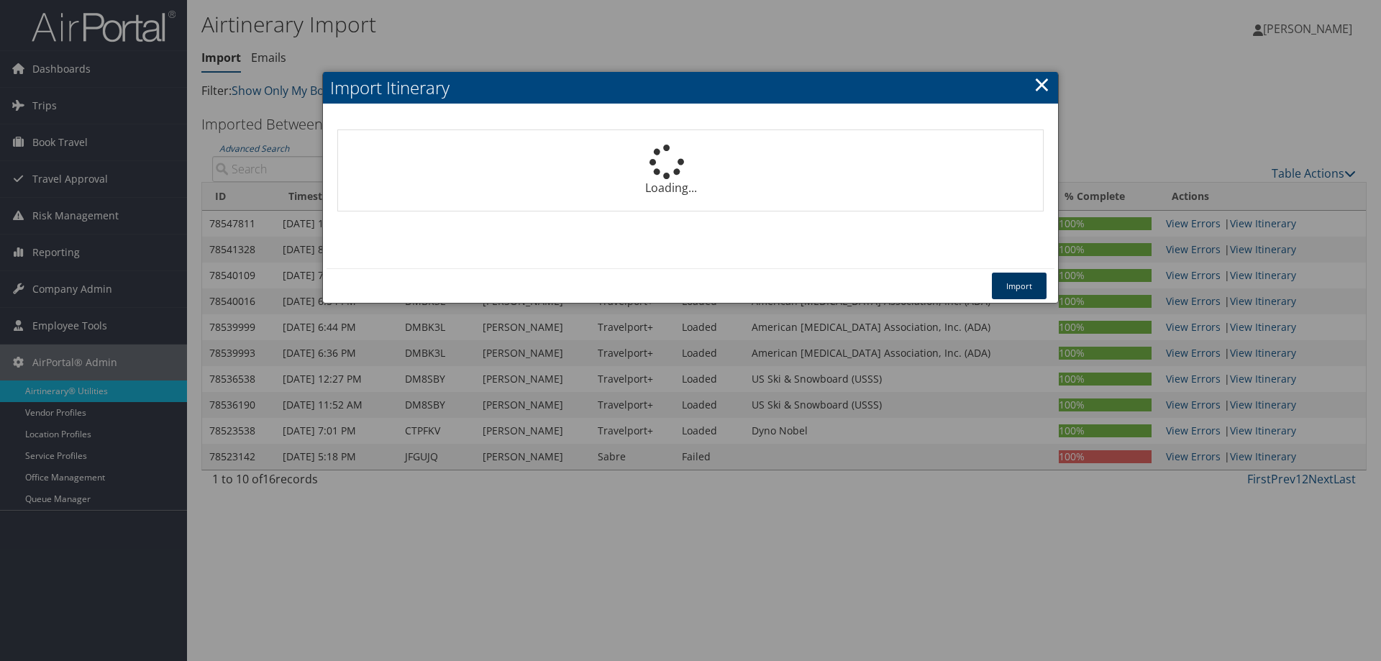
select select "1P"
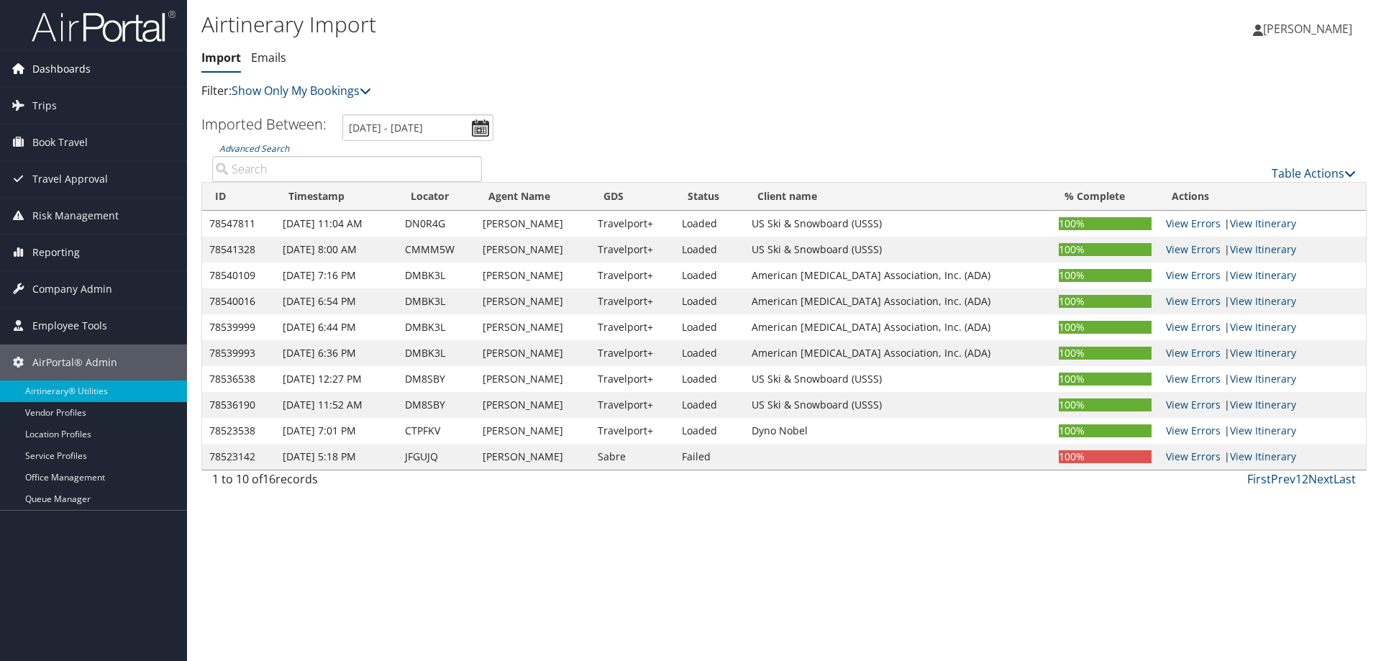
click at [86, 69] on span "Dashboards" at bounding box center [61, 69] width 58 height 36
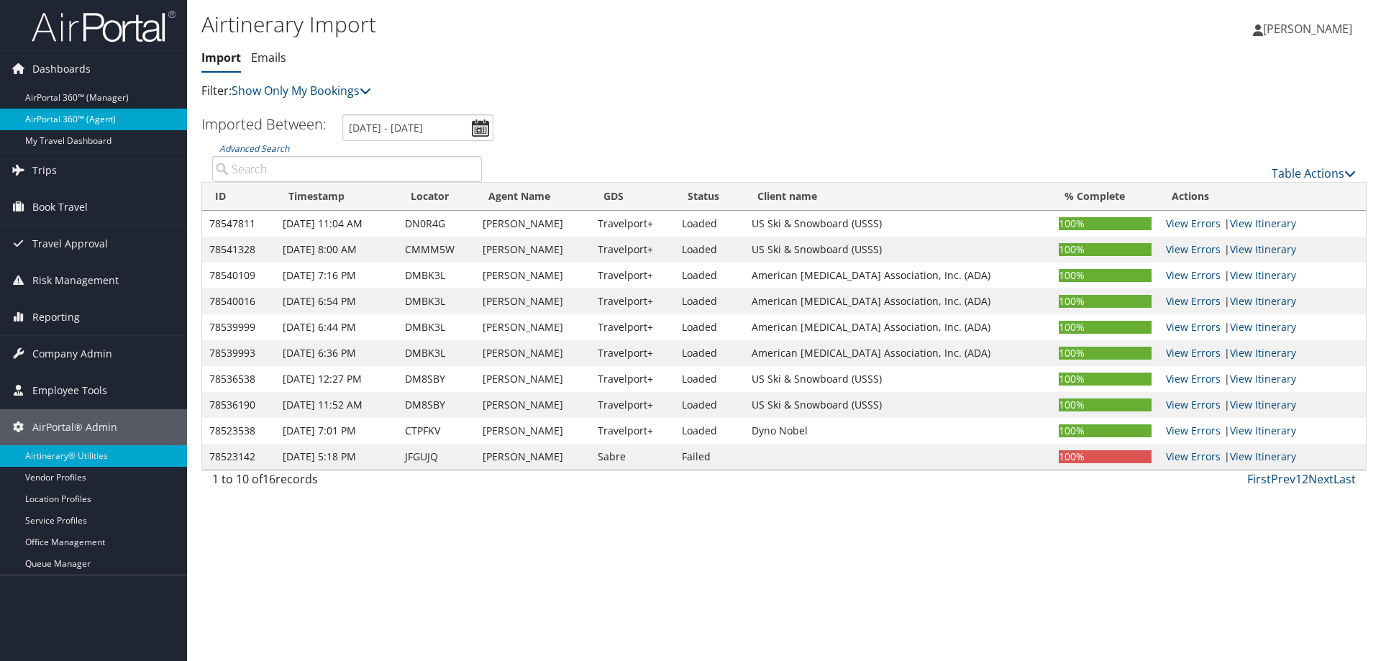
click at [101, 122] on link "AirPortal 360™ (Agent)" at bounding box center [93, 120] width 187 height 22
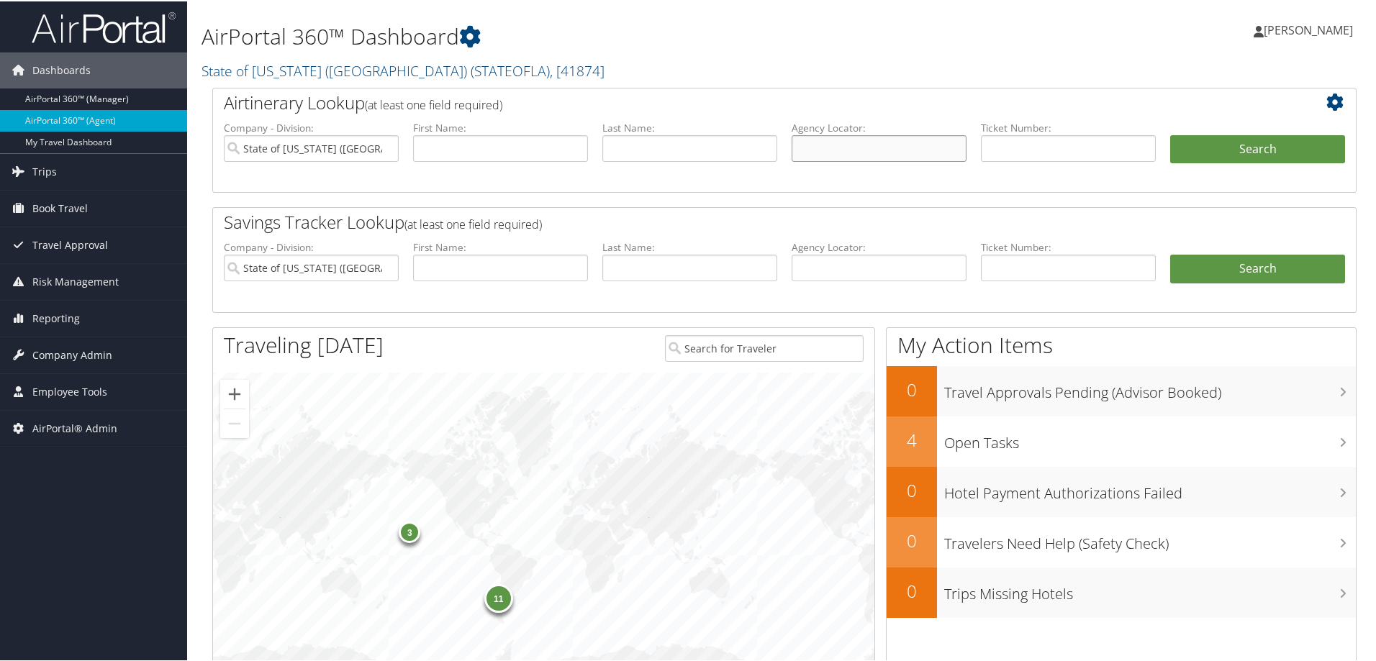
paste input "GRNAMZ"
type input "GRNAMZ"
click at [387, 145] on input "State of Louisiana (SOLA)" at bounding box center [311, 147] width 175 height 27
click at [1261, 149] on button "Search" at bounding box center [1257, 148] width 175 height 29
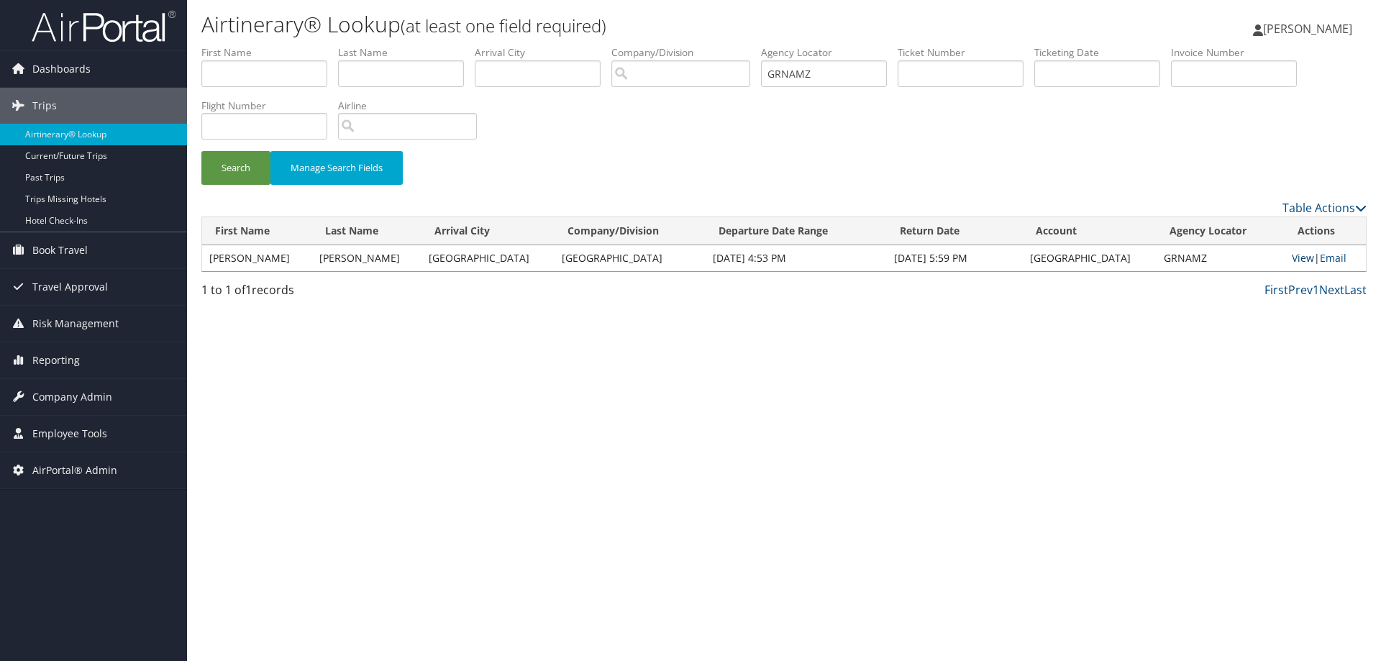
click at [1292, 261] on link "View" at bounding box center [1303, 258] width 22 height 14
click at [863, 74] on input "GRNAMZ" at bounding box center [824, 73] width 126 height 27
type input "G"
paste input "2480910620766"
type input "2480910620766"
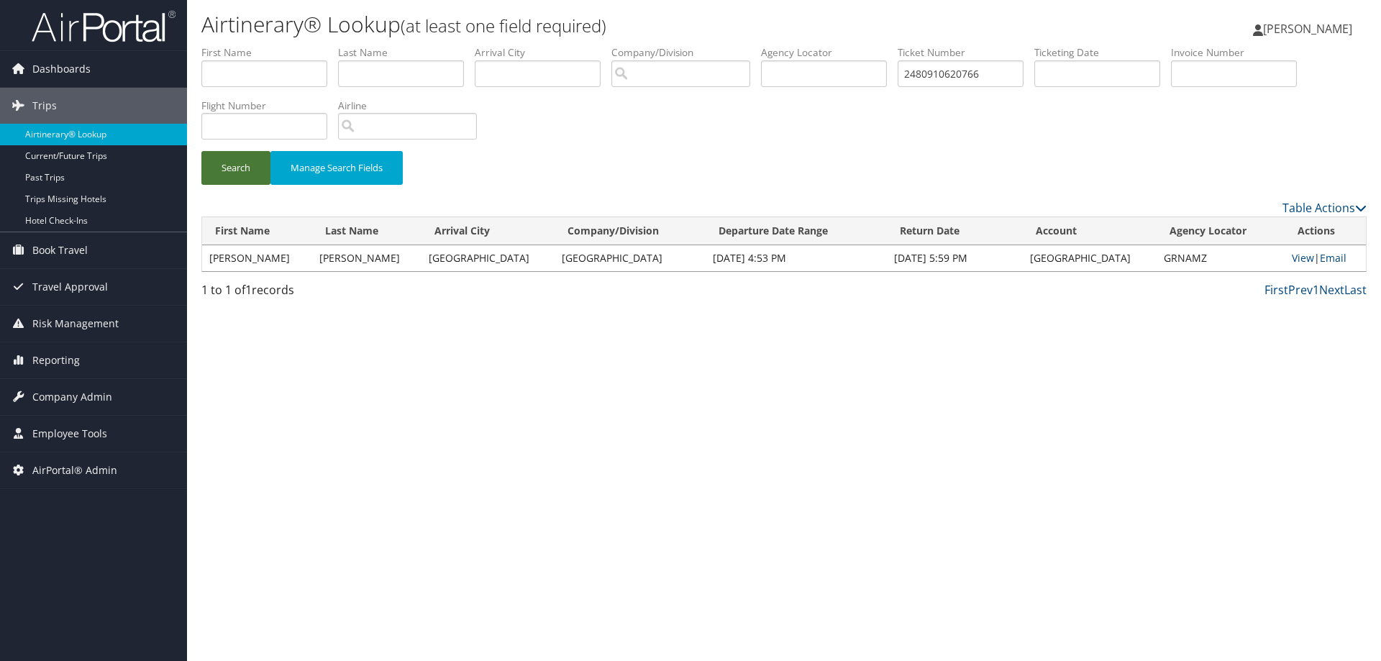
click at [249, 168] on button "Search" at bounding box center [235, 168] width 69 height 34
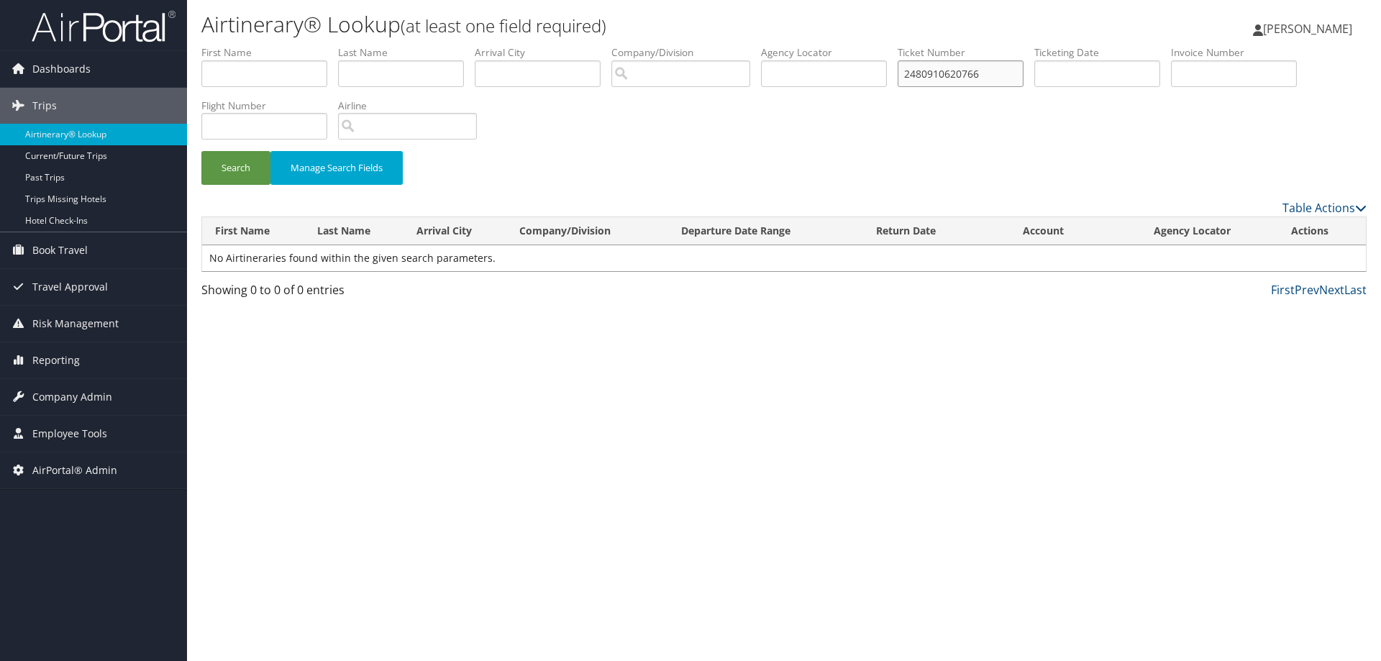
drag, startPoint x: 1001, startPoint y: 75, endPoint x: 850, endPoint y: 73, distance: 151.1
click at [850, 45] on ul "First Name Last Name Departure City Arrival City Company/Division Airport/City …" at bounding box center [783, 45] width 1165 height 0
drag, startPoint x: 403, startPoint y: 619, endPoint x: 419, endPoint y: 580, distance: 41.9
click at [403, 618] on div "Airtinerary® Lookup (at least one field required) Trent Sawyer Trent Sawyer My …" at bounding box center [784, 330] width 1194 height 661
paste input "MCKENZIE"
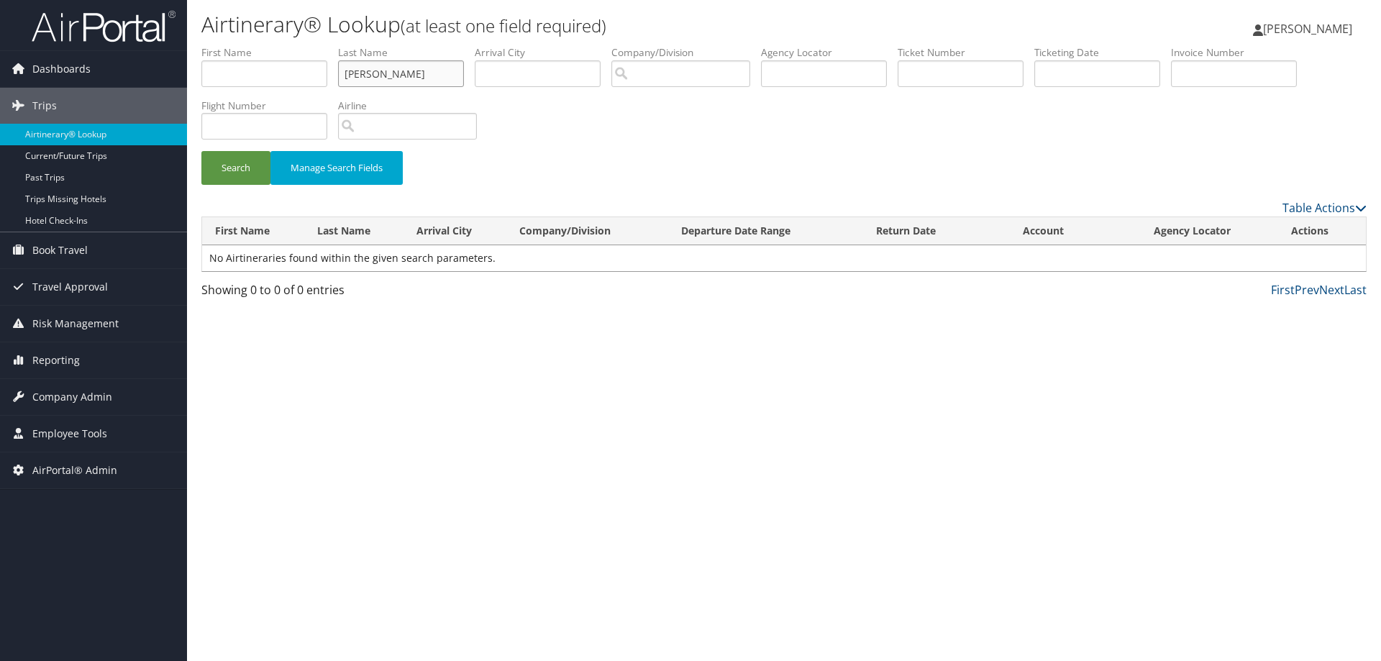
type input "MCKENZIE"
click at [698, 71] on input "search" at bounding box center [681, 73] width 139 height 27
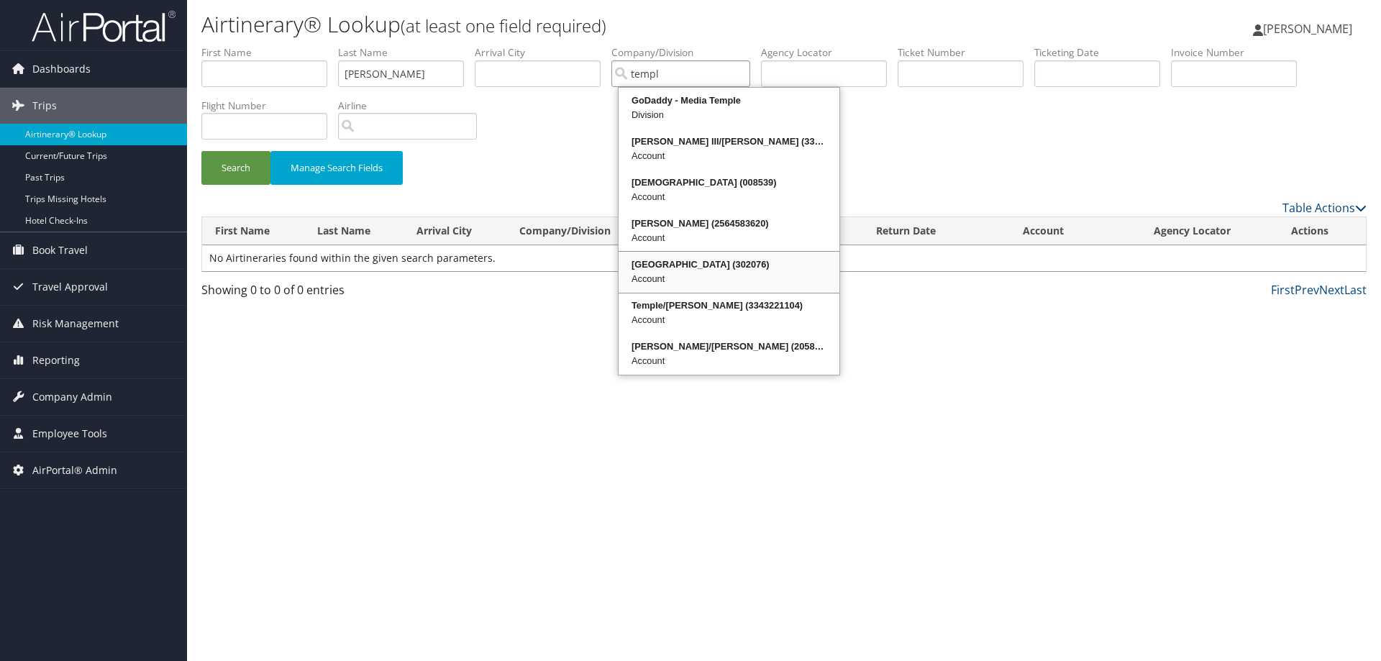
click at [733, 273] on div "Account" at bounding box center [729, 279] width 217 height 14
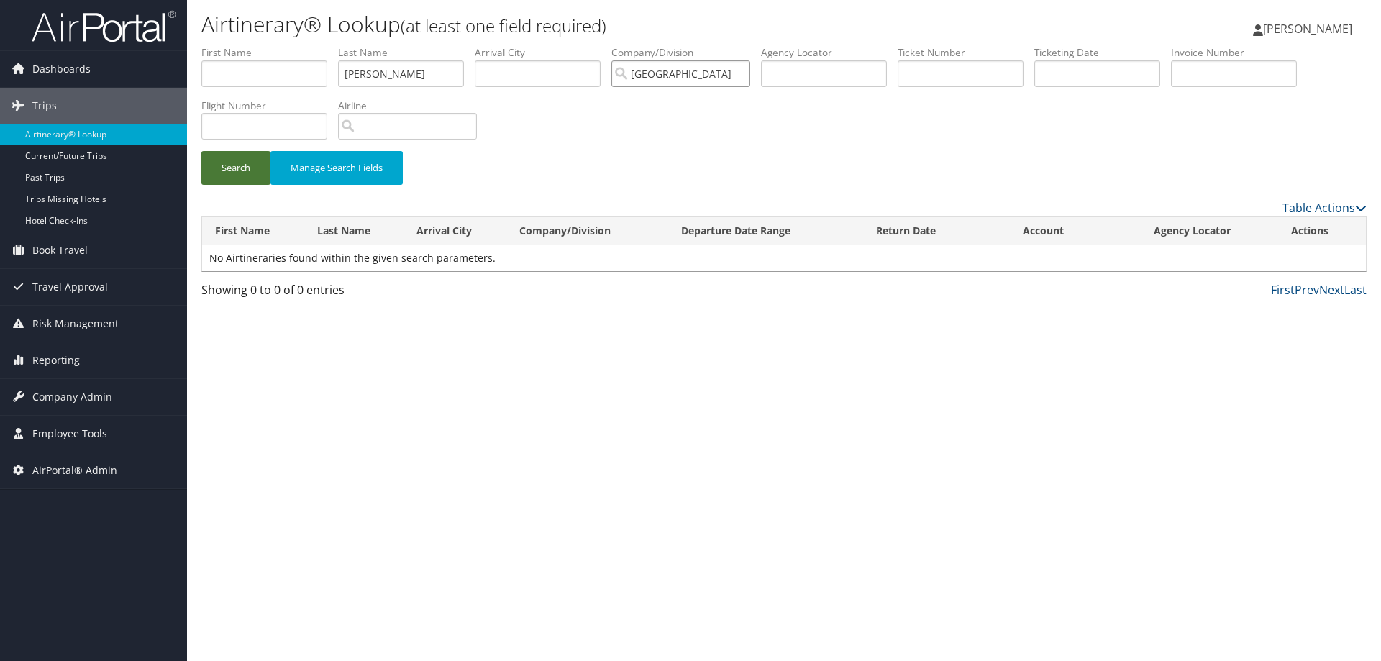
type input "Temple University"
click at [224, 164] on button "Search" at bounding box center [235, 168] width 69 height 34
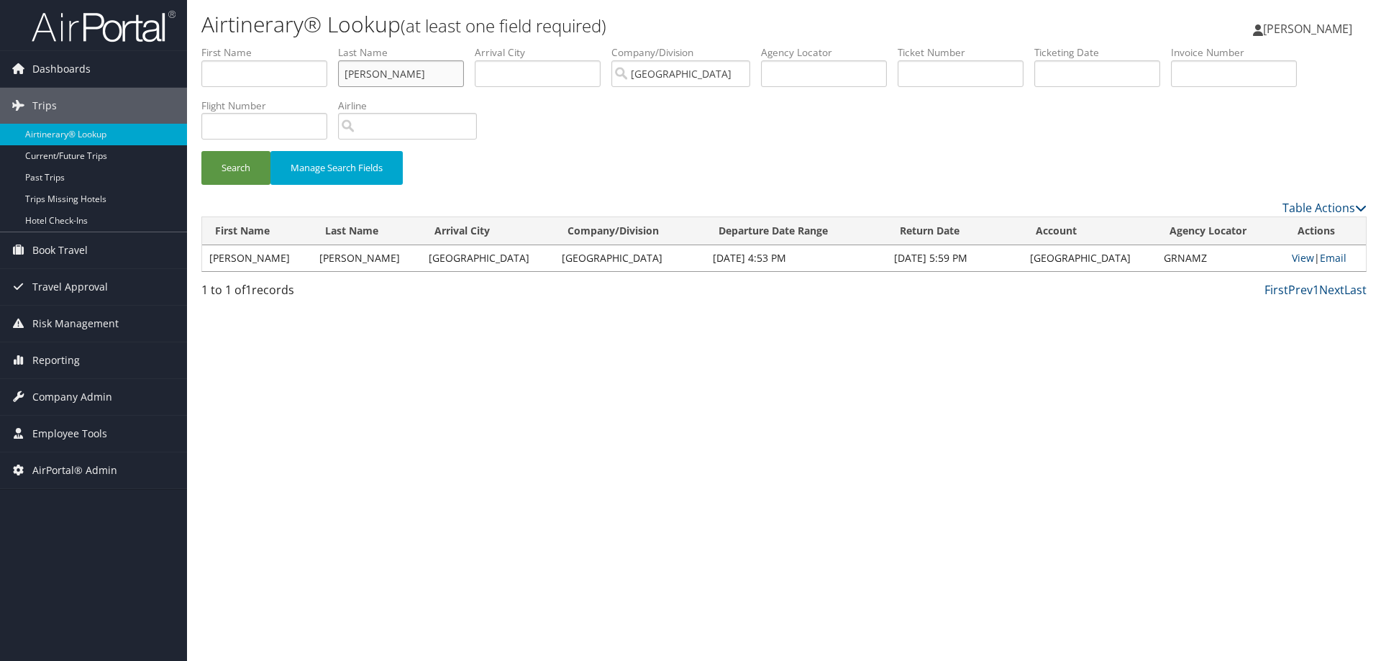
drag, startPoint x: 416, startPoint y: 73, endPoint x: 286, endPoint y: 76, distance: 129.5
click at [286, 45] on ul "First Name Last Name MCKENZIE Departure City Arrival City Company/Division Temp…" at bounding box center [783, 45] width 1165 height 0
click at [1298, 258] on link "View" at bounding box center [1303, 258] width 22 height 14
